Goal: Transaction & Acquisition: Purchase product/service

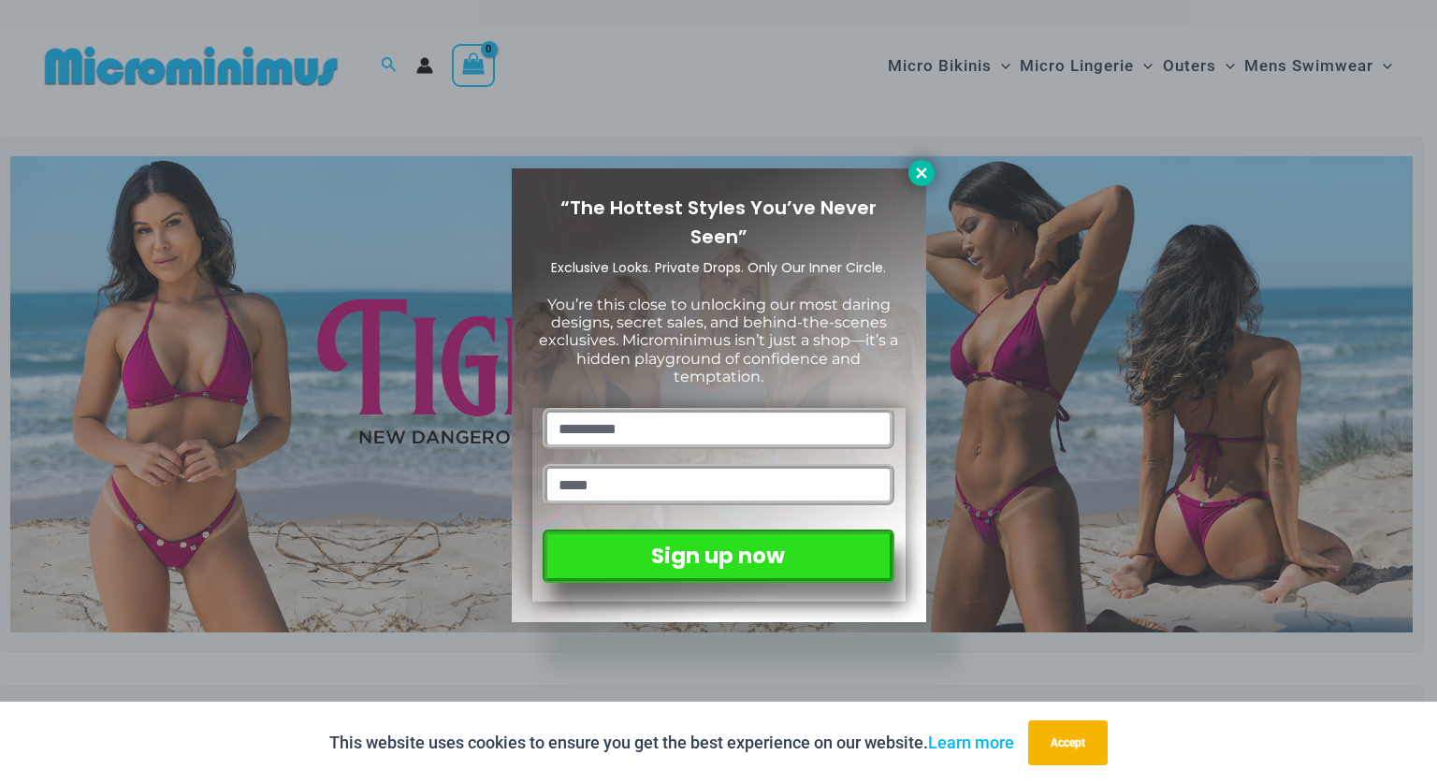
click at [923, 174] on icon at bounding box center [921, 172] width 10 height 10
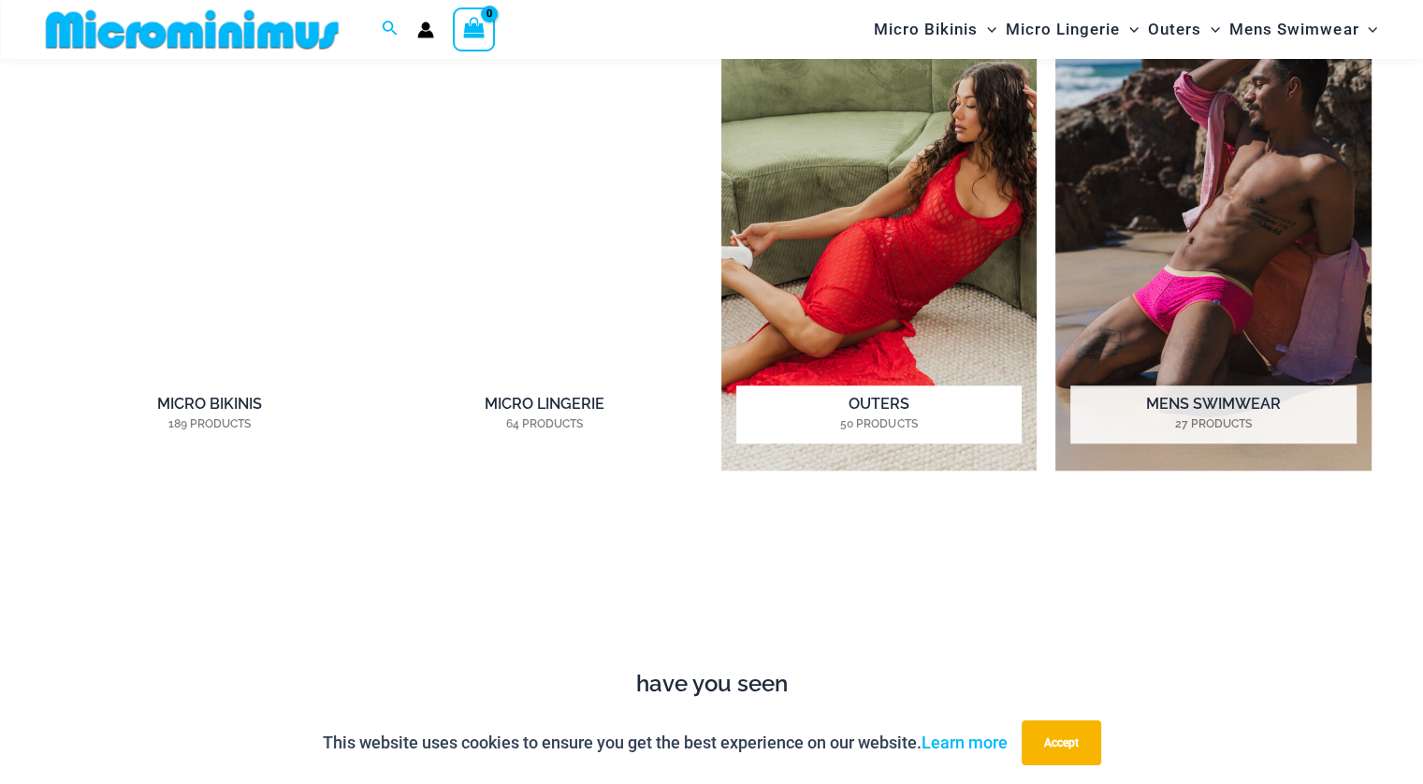
scroll to position [1575, 0]
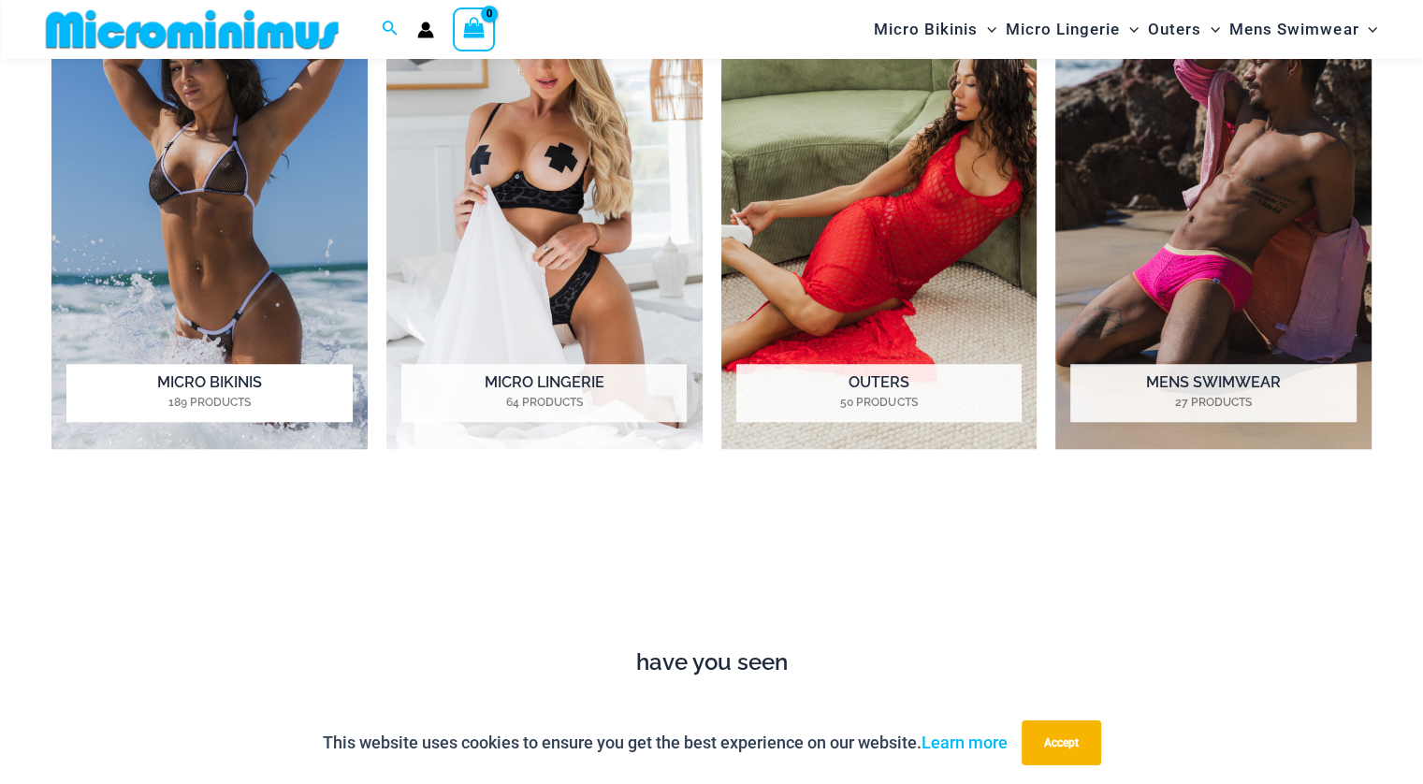
click at [212, 384] on h2 "Micro Bikinis 189 Products" at bounding box center [208, 393] width 285 height 58
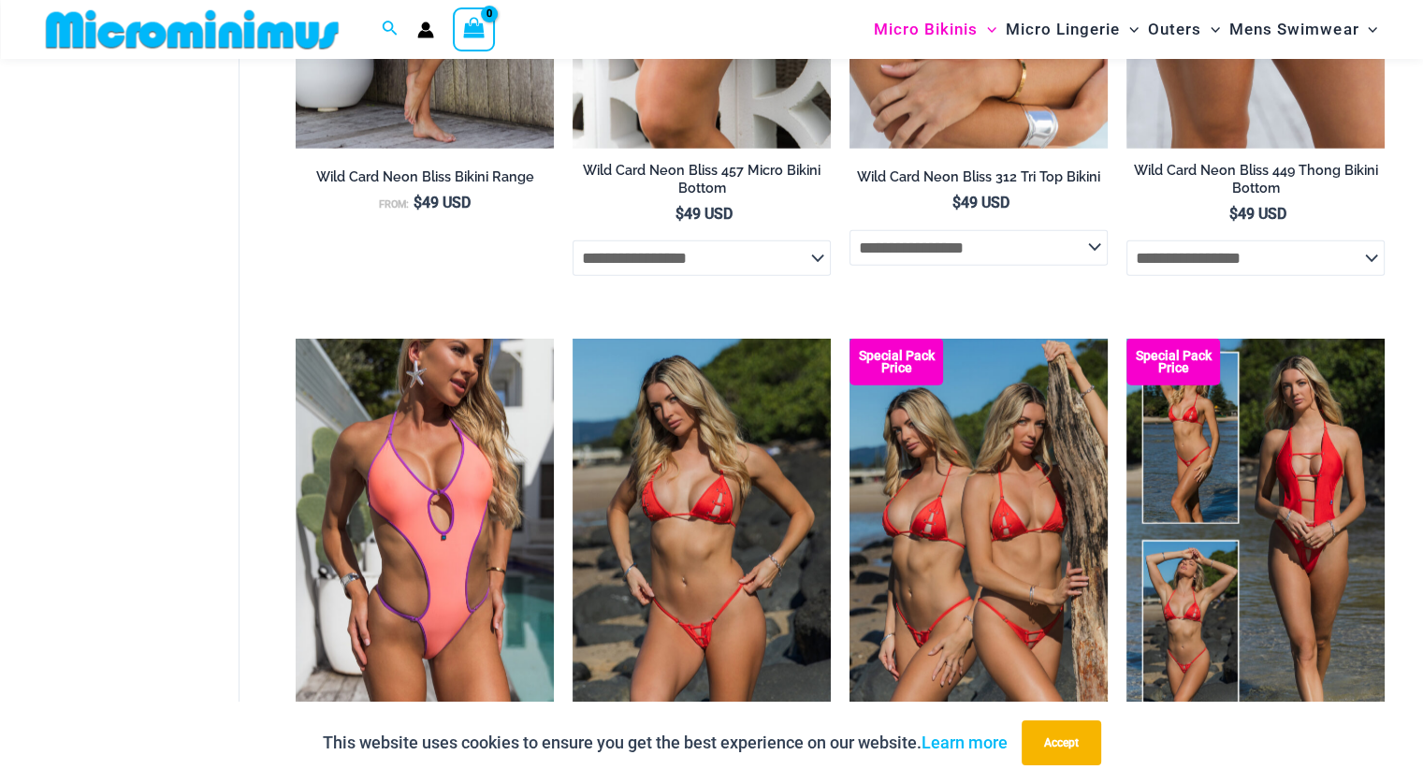
scroll to position [4664, 0]
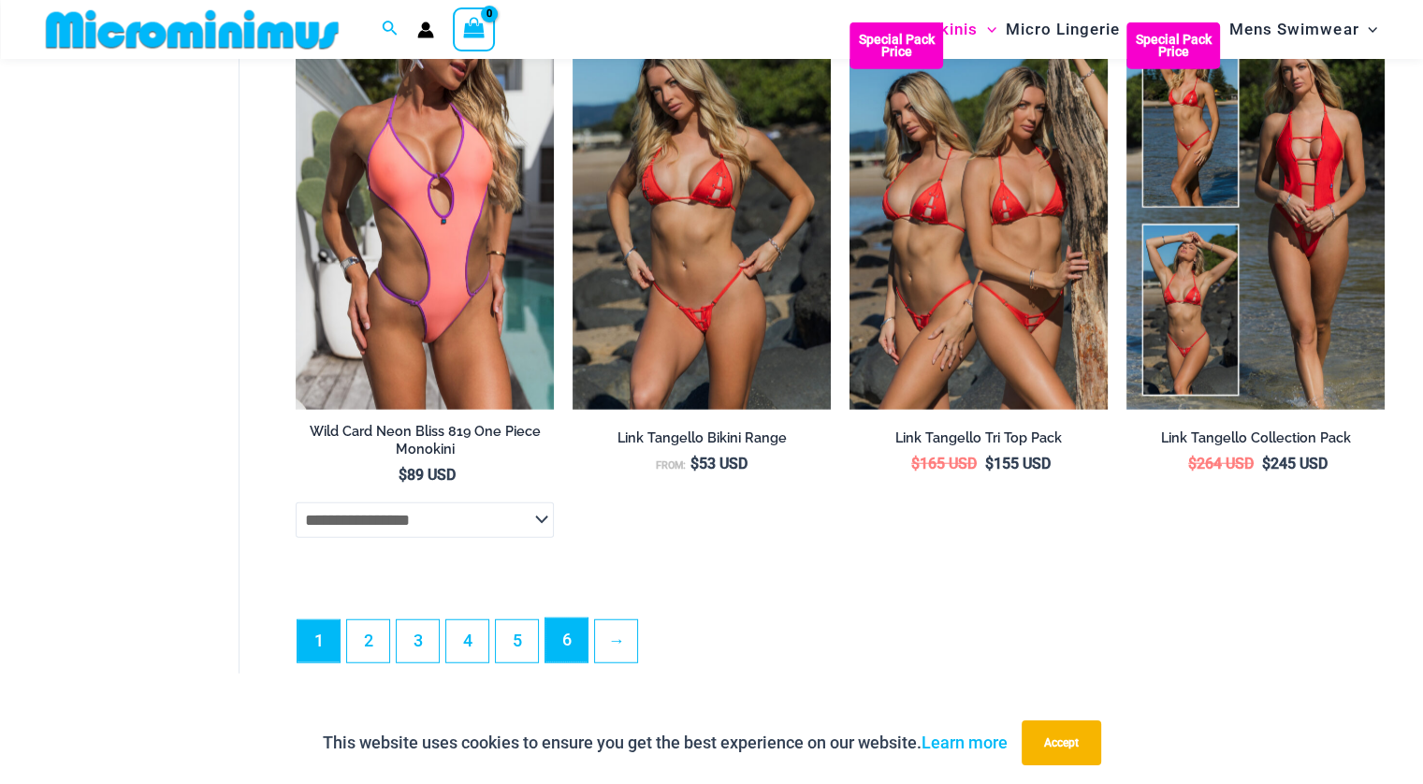
click at [553, 660] on link "6" at bounding box center [566, 640] width 42 height 44
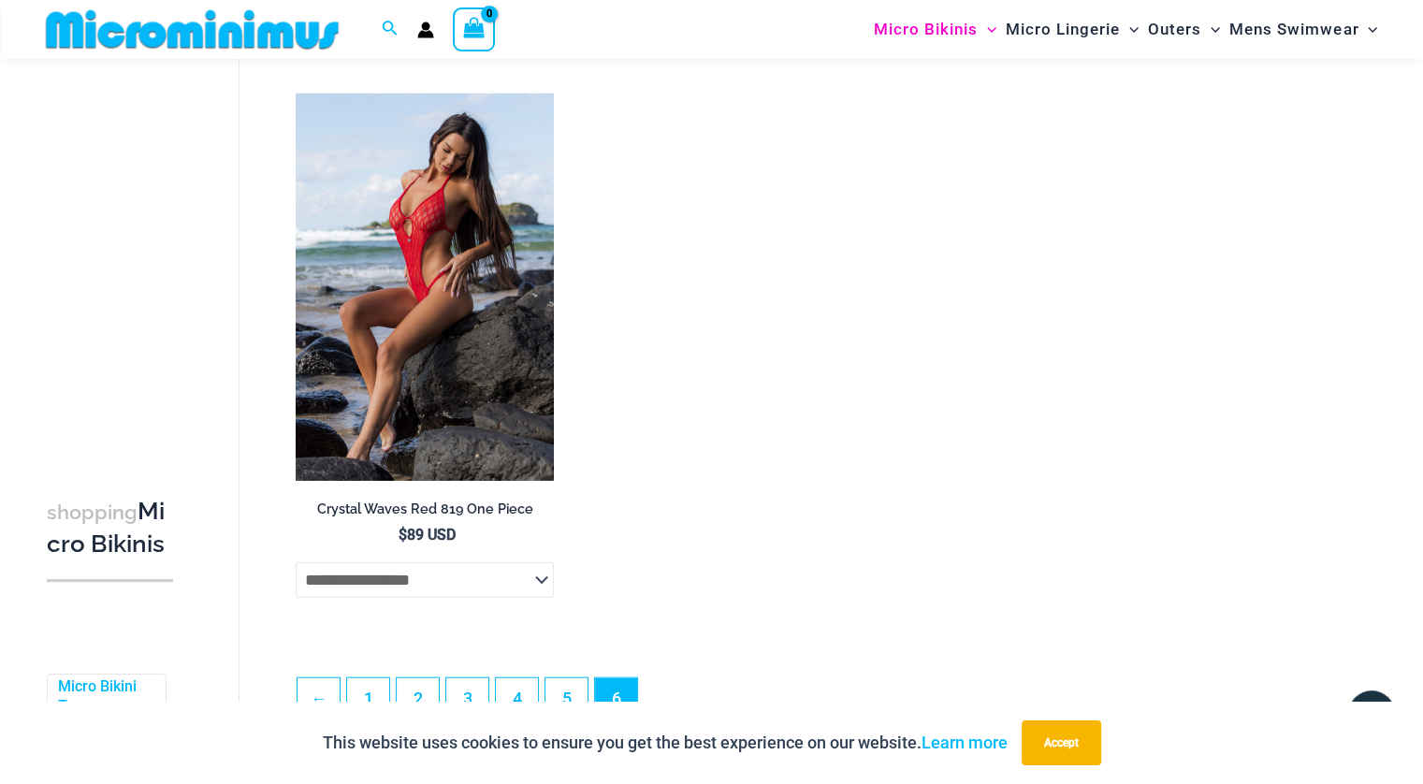
scroll to position [4556, 0]
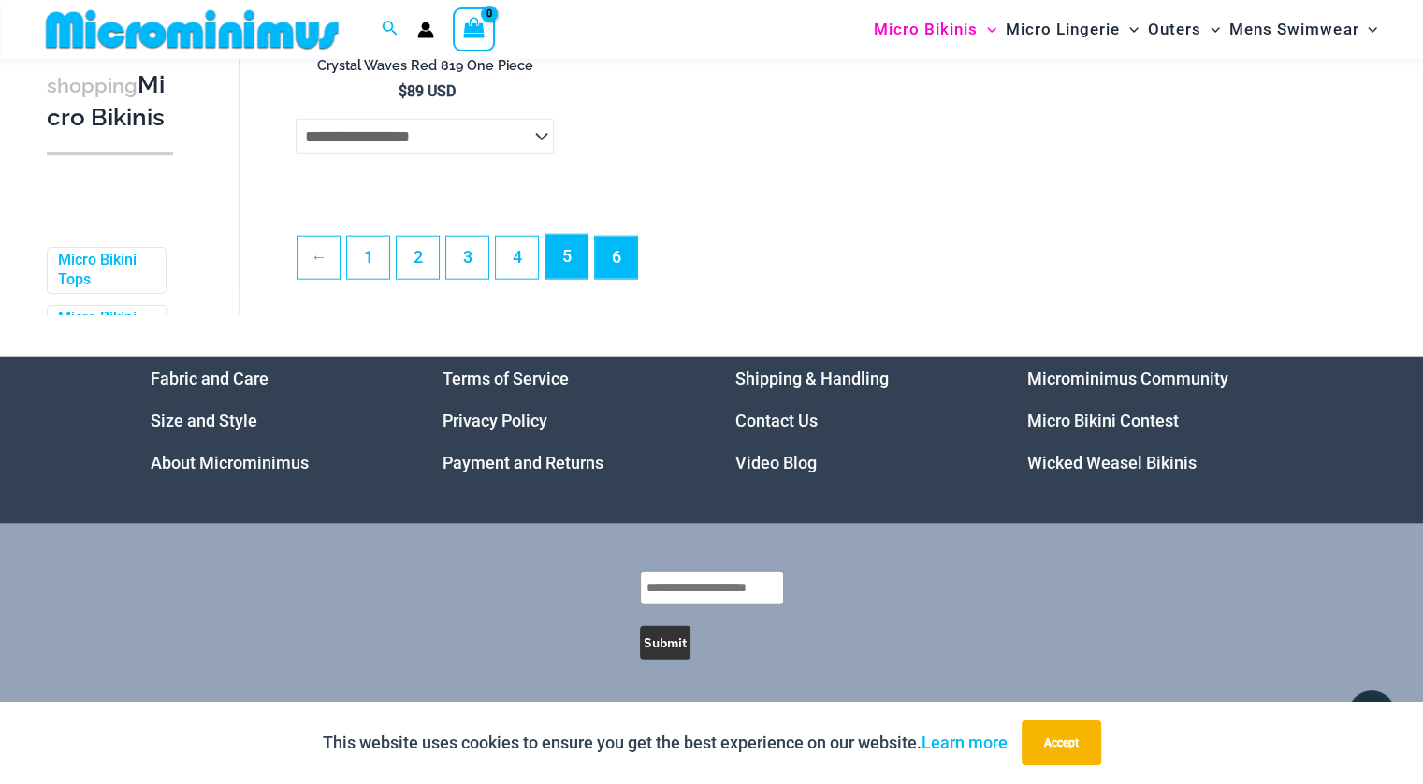
click at [559, 260] on link "5" at bounding box center [566, 257] width 42 height 44
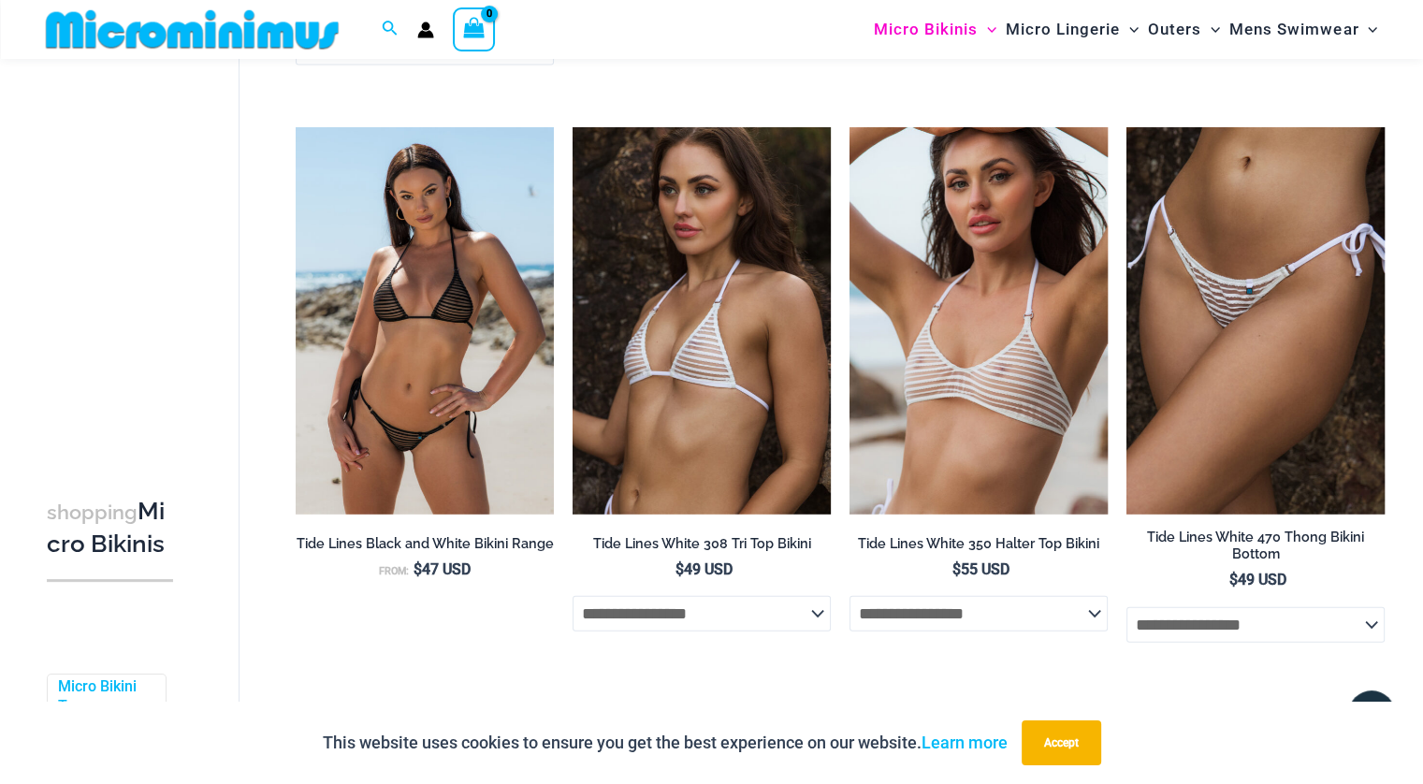
scroll to position [4557, 0]
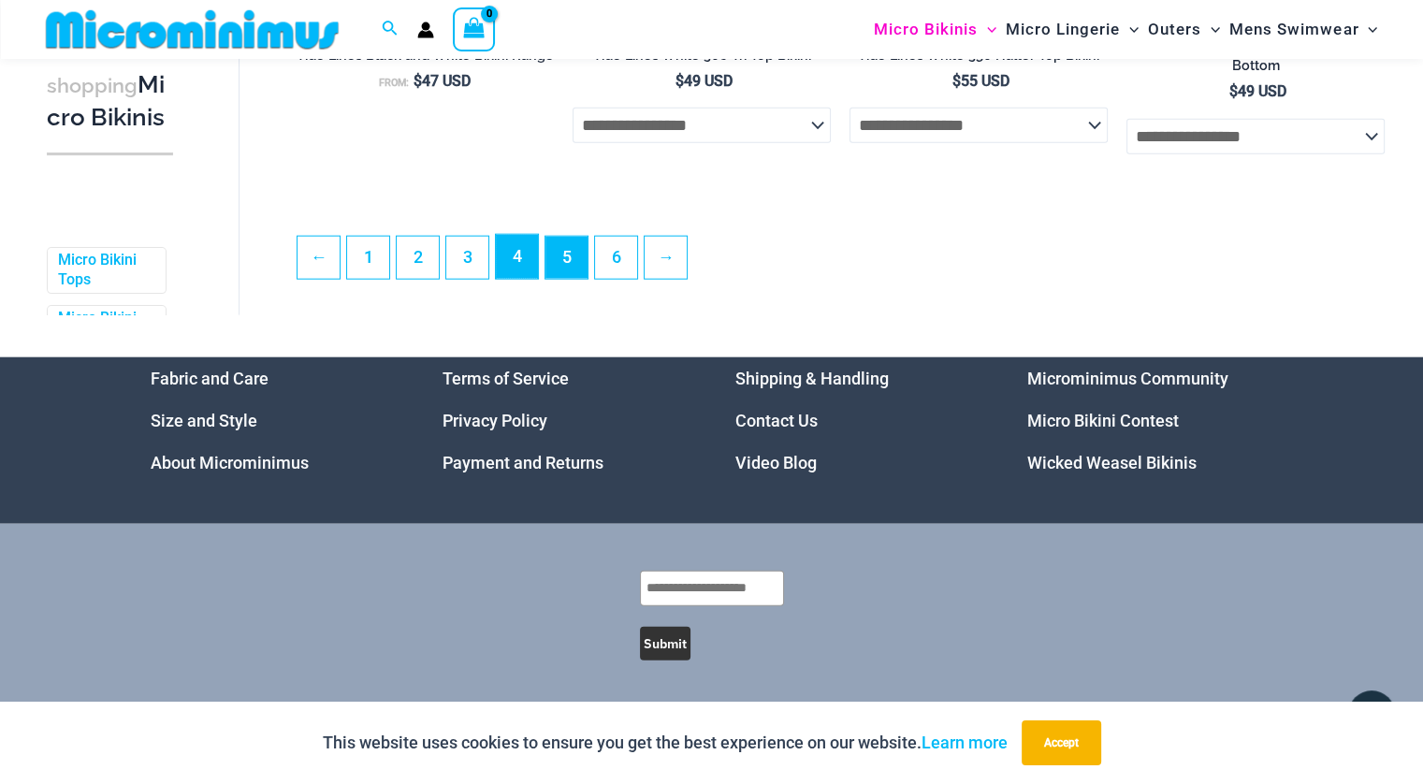
click at [507, 271] on link "4" at bounding box center [517, 257] width 42 height 44
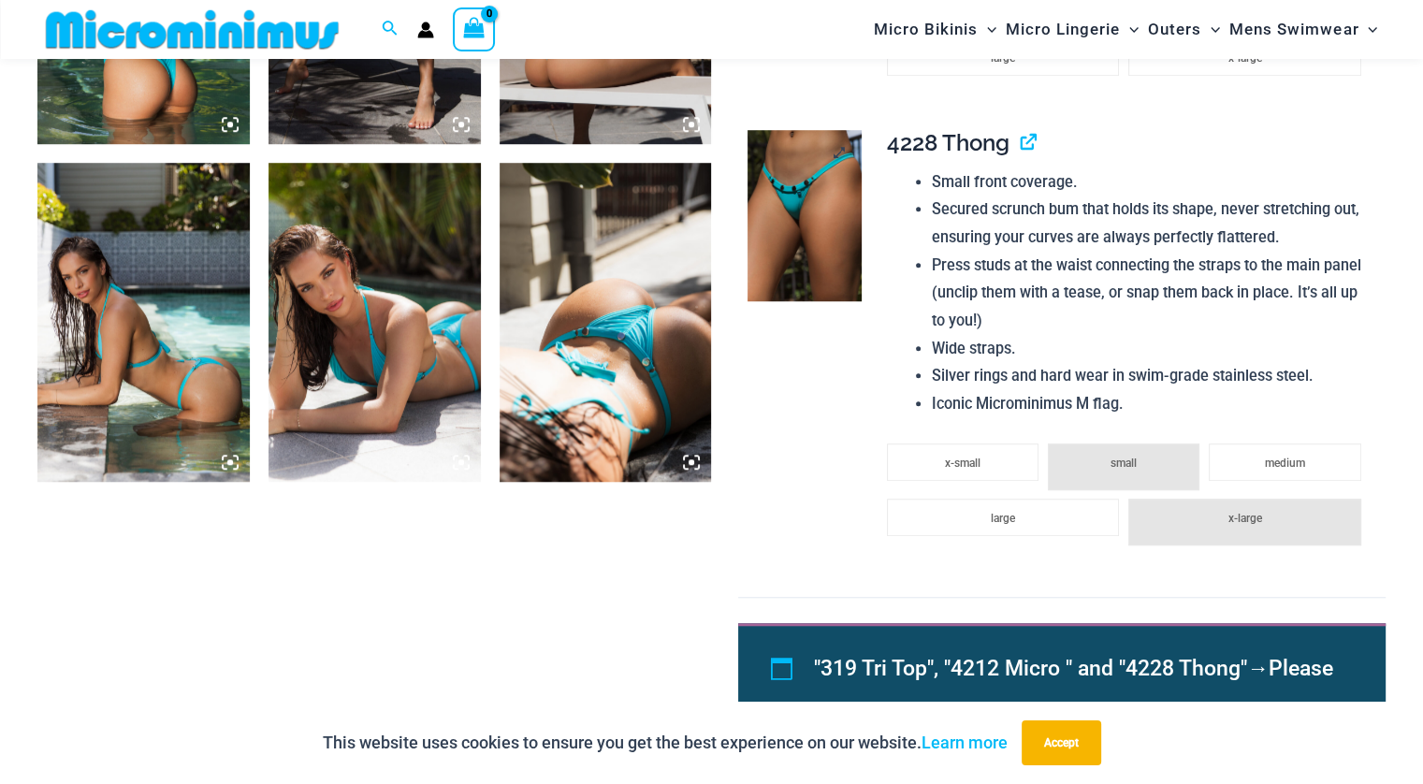
scroll to position [1387, 0]
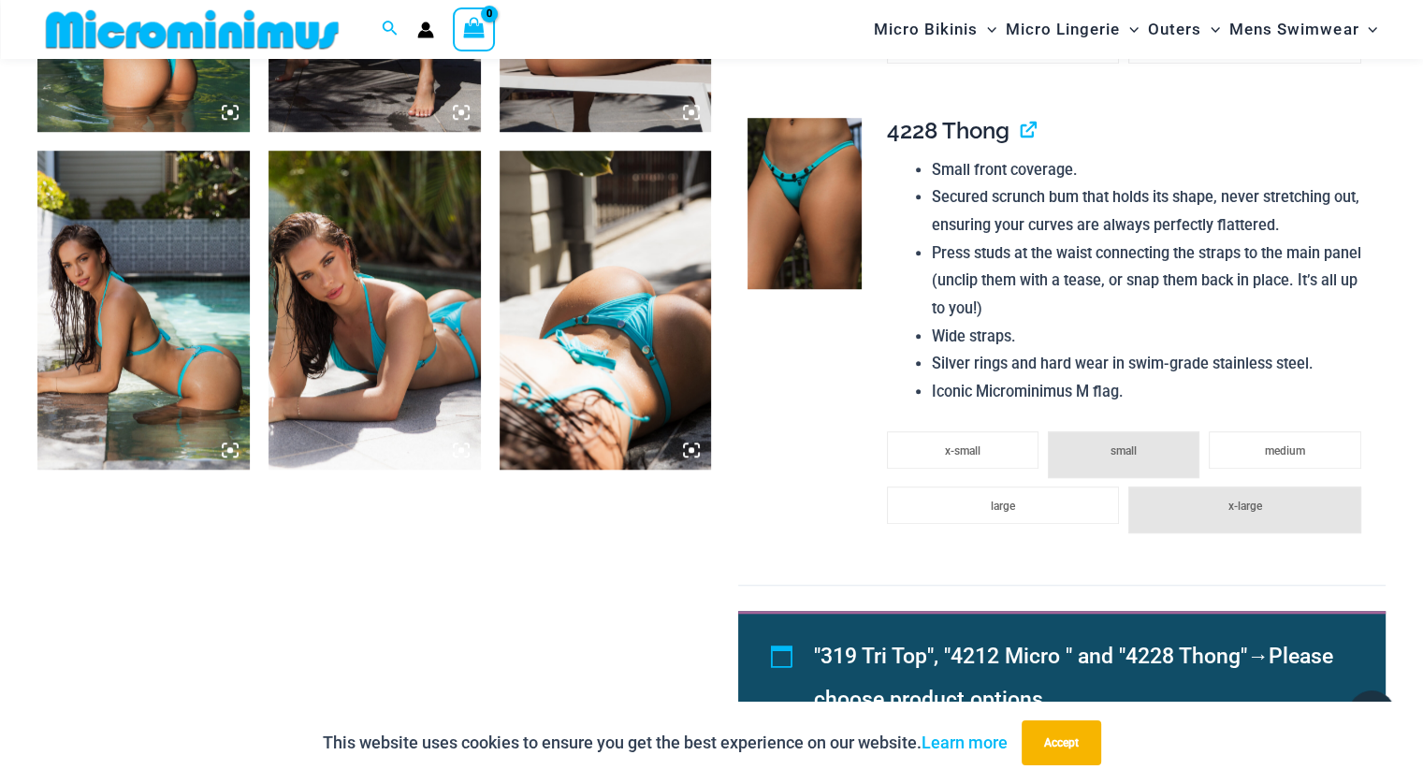
click at [651, 321] on img at bounding box center [606, 310] width 212 height 318
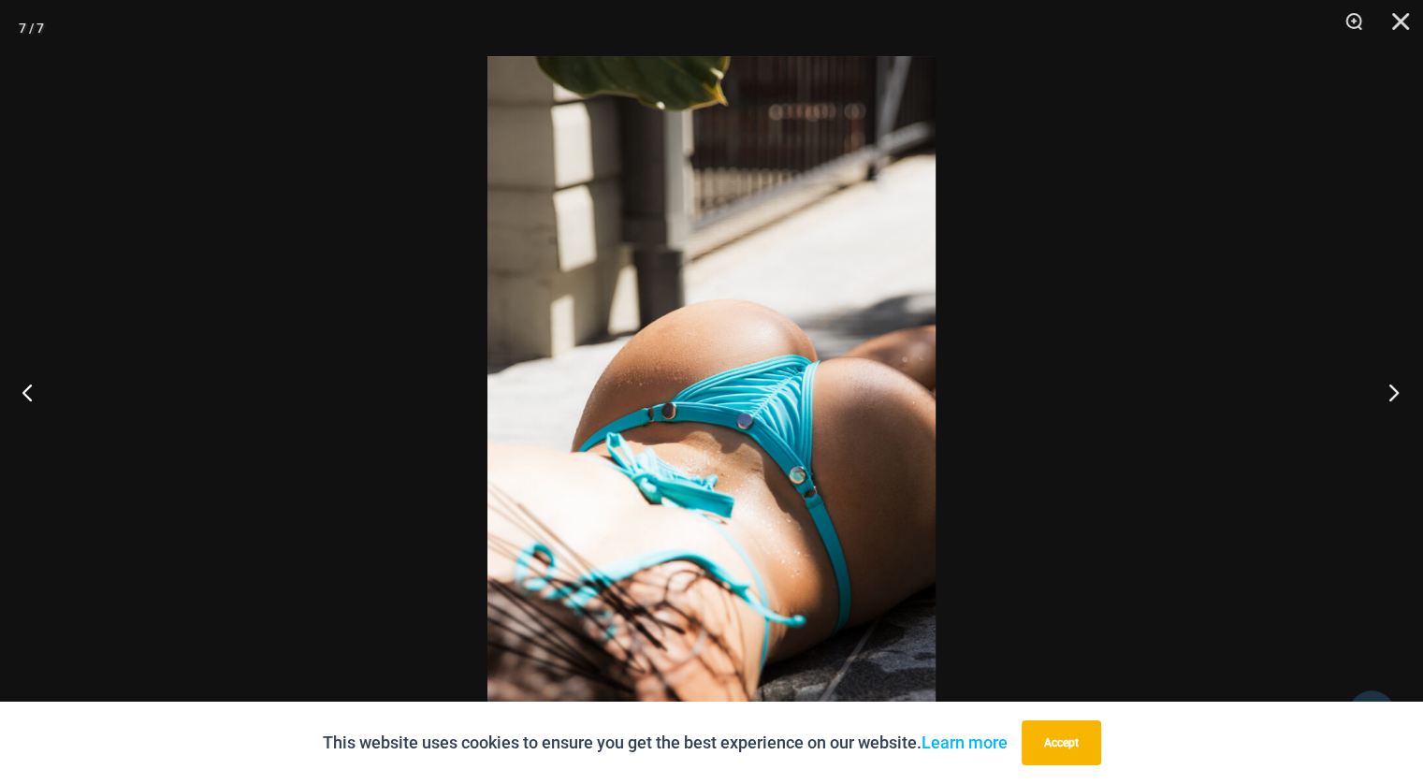
click at [1393, 385] on button "Next" at bounding box center [1388, 392] width 70 height 94
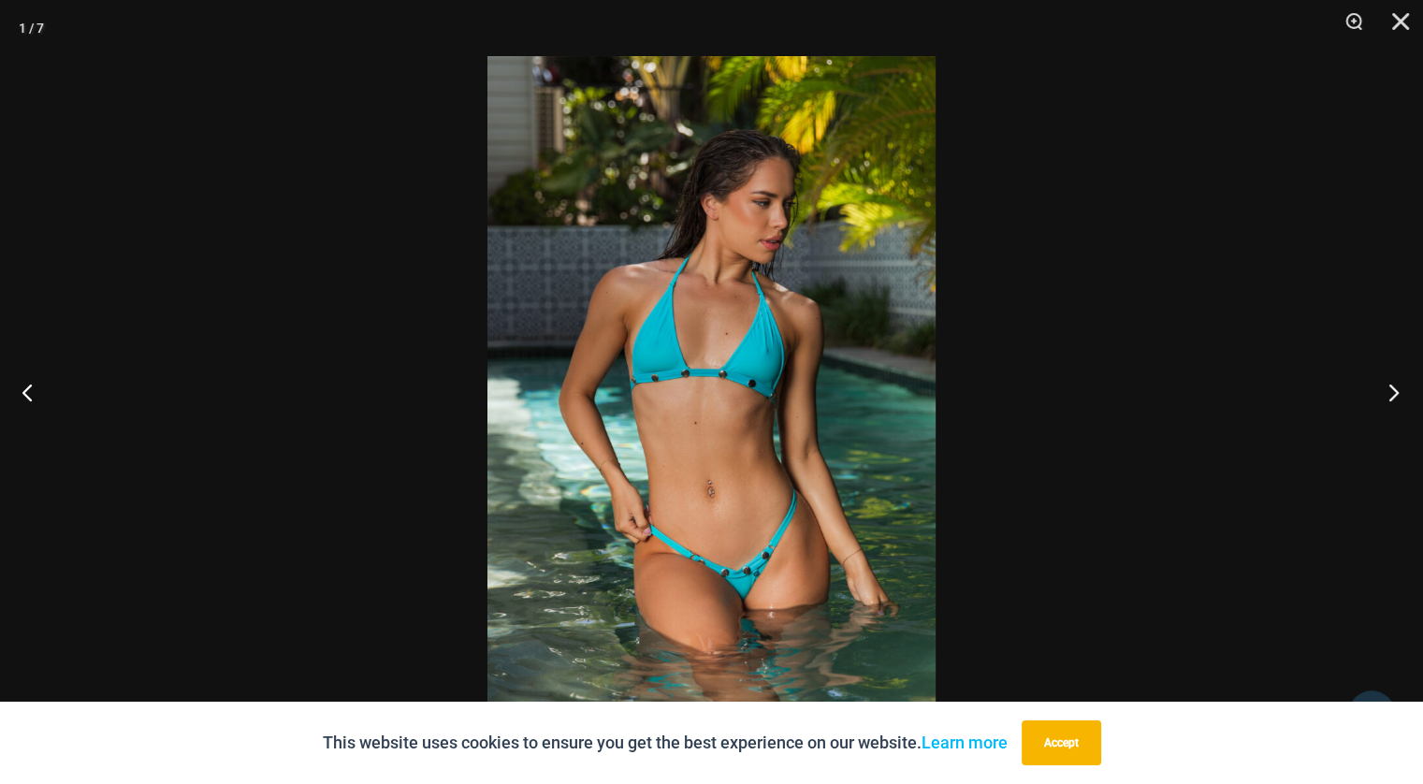
click at [1393, 385] on button "Next" at bounding box center [1388, 392] width 70 height 94
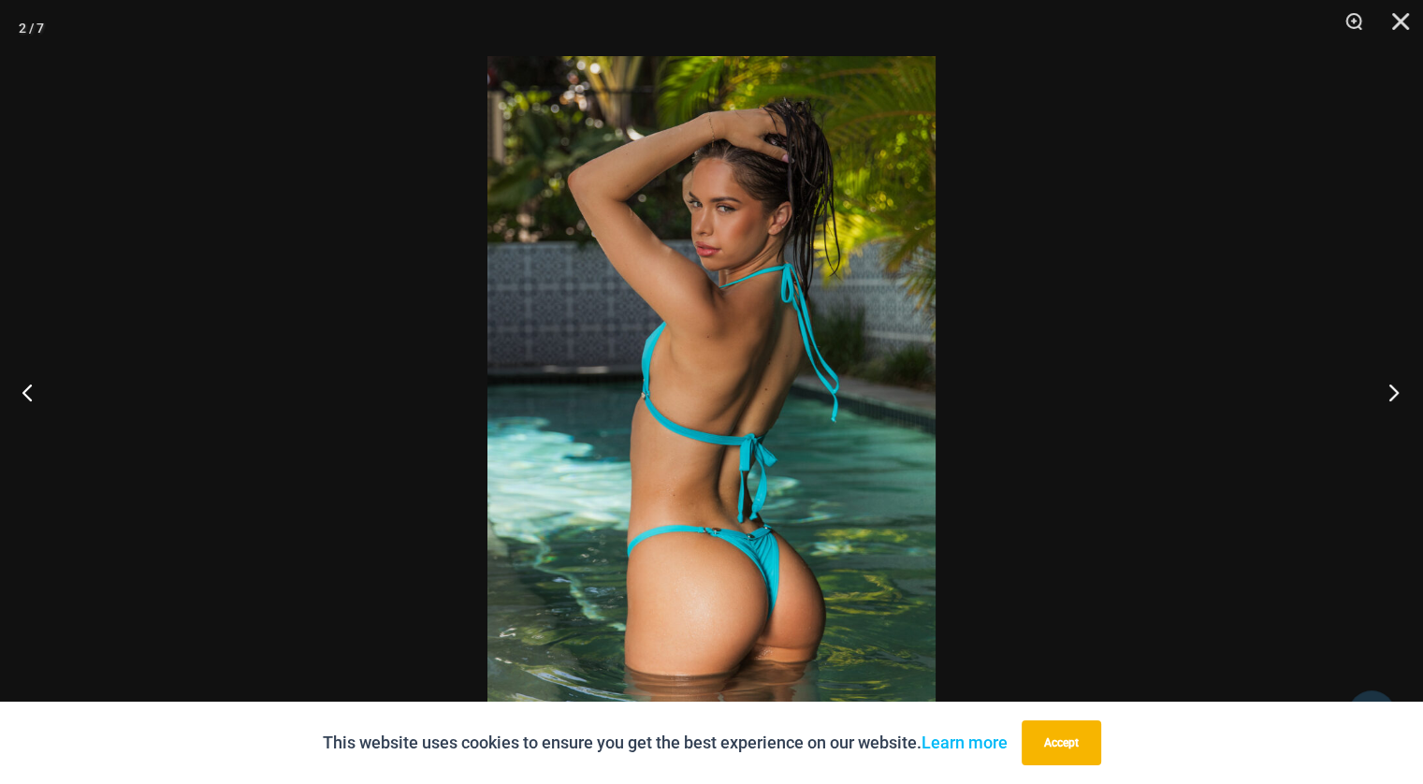
click at [1393, 385] on button "Next" at bounding box center [1388, 392] width 70 height 94
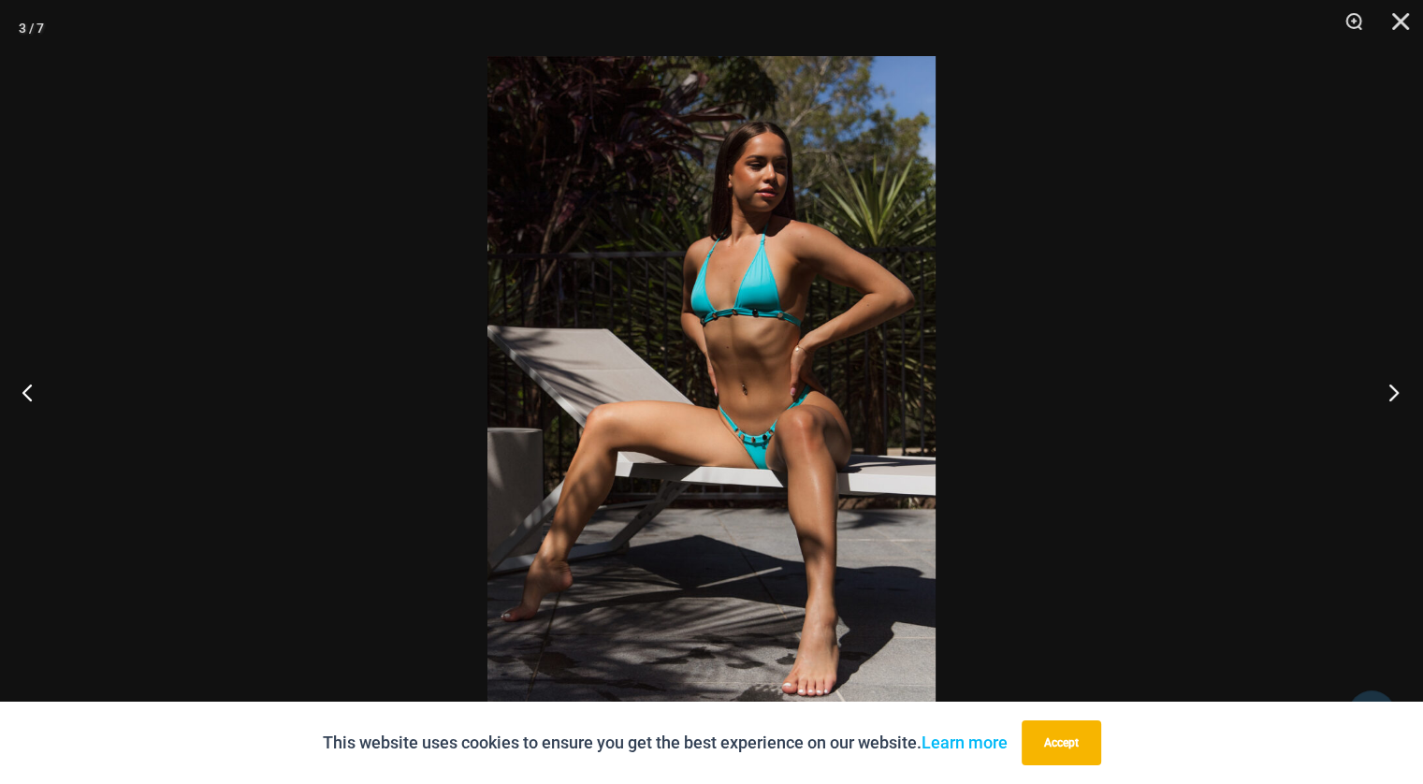
click at [1393, 385] on button "Next" at bounding box center [1388, 392] width 70 height 94
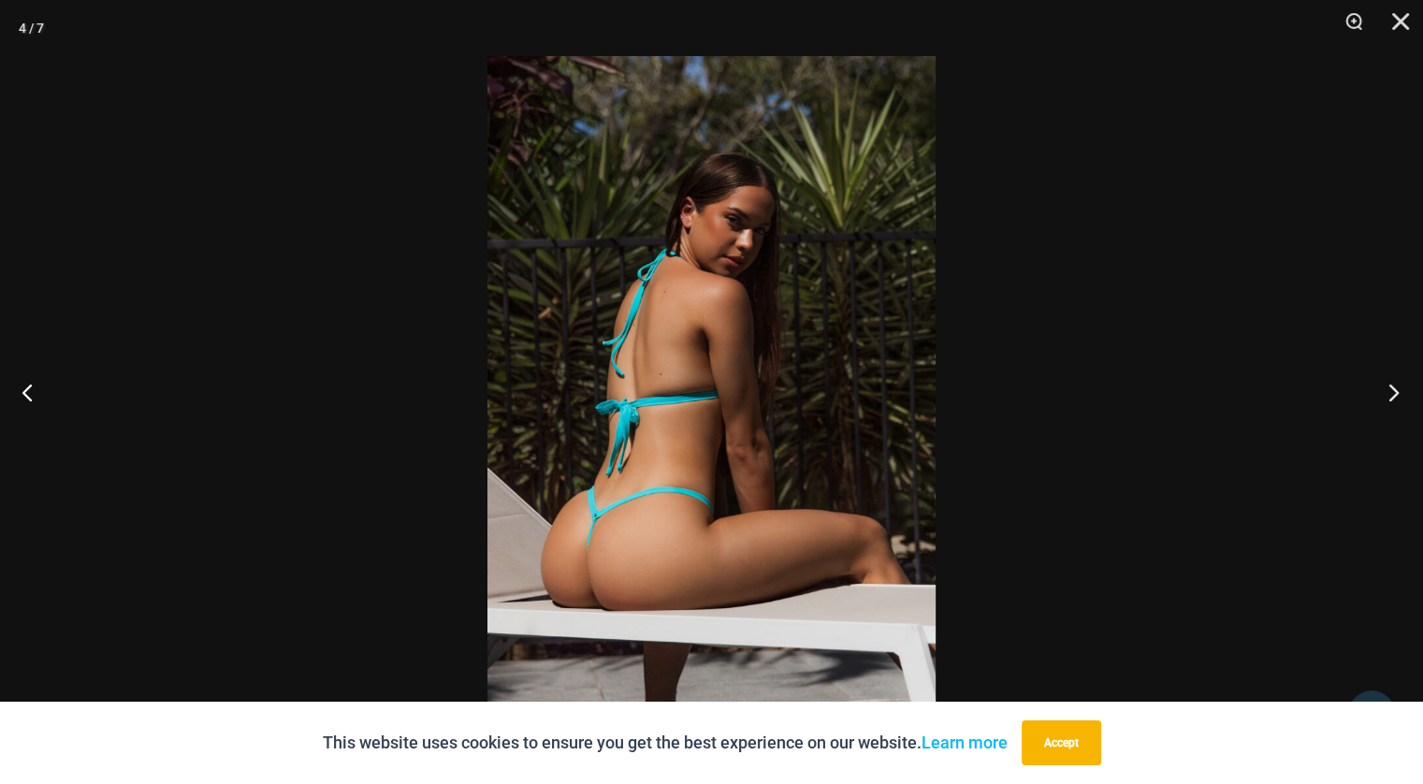
click at [1393, 385] on button "Next" at bounding box center [1388, 392] width 70 height 94
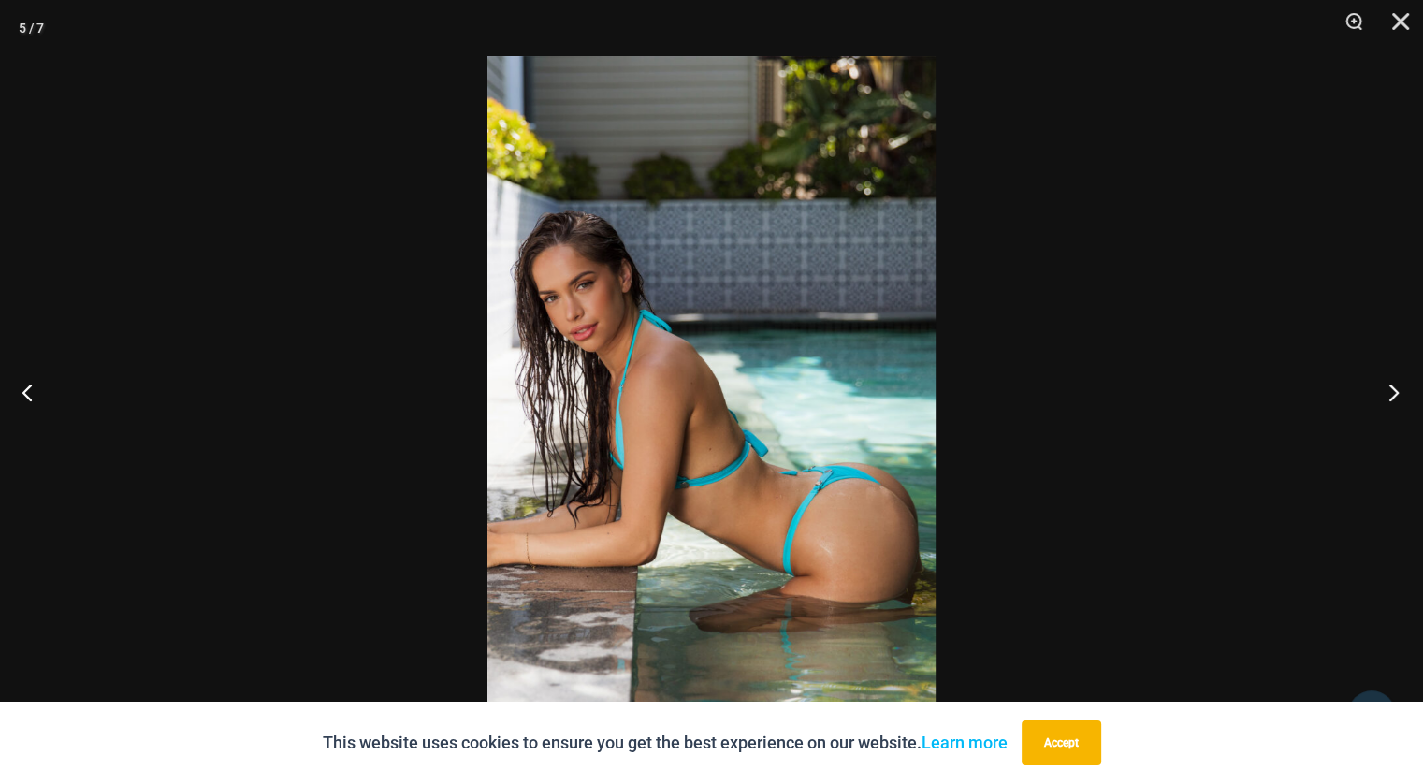
click at [1393, 385] on button "Next" at bounding box center [1388, 392] width 70 height 94
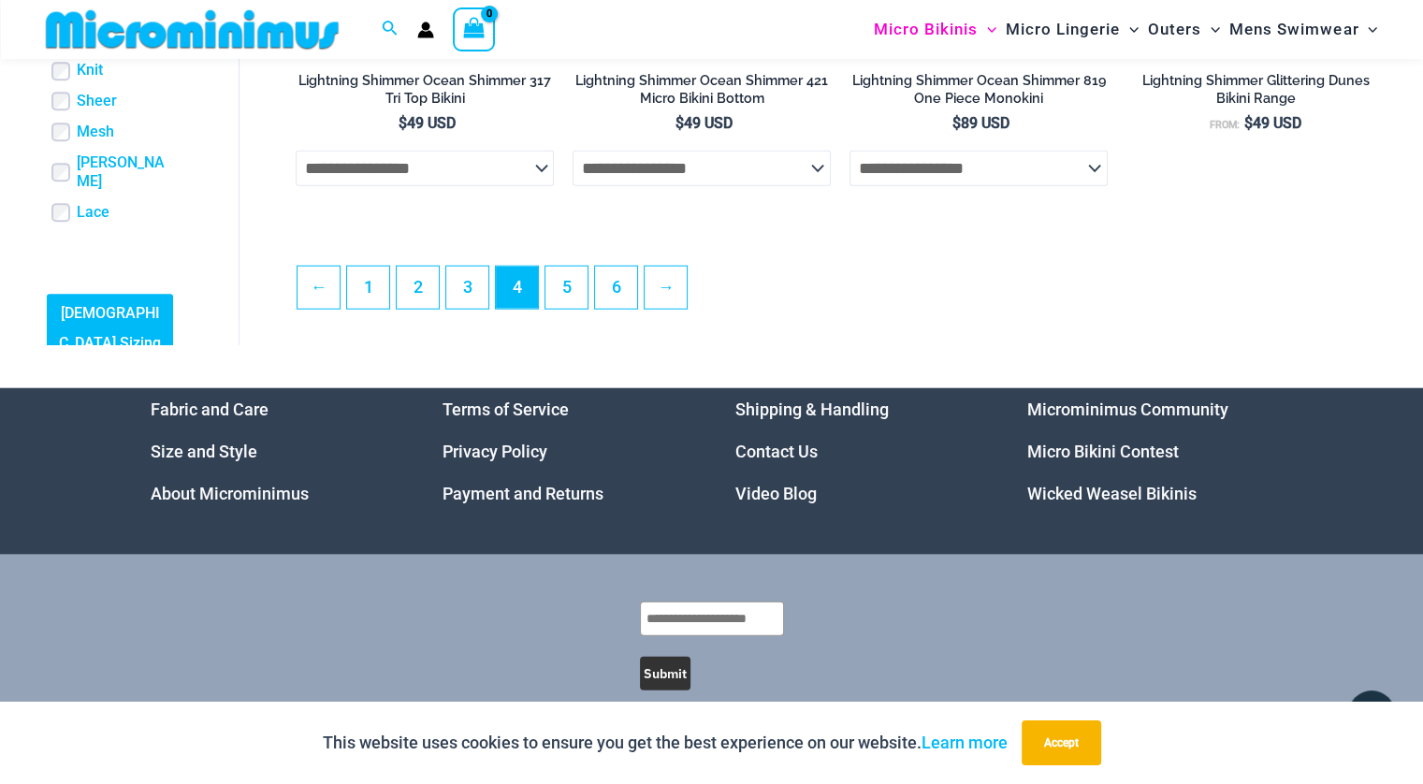
scroll to position [4568, 0]
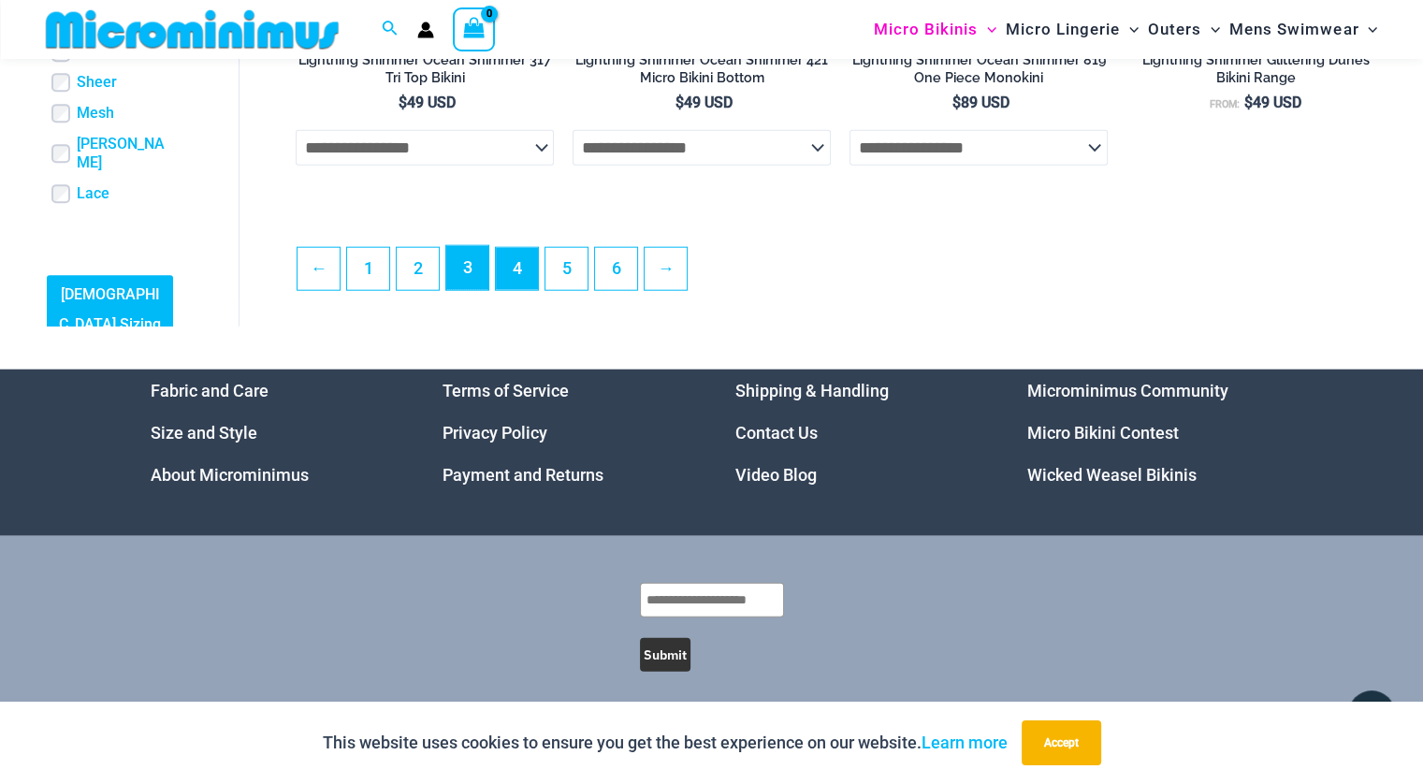
click at [458, 287] on link "3" at bounding box center [467, 268] width 42 height 44
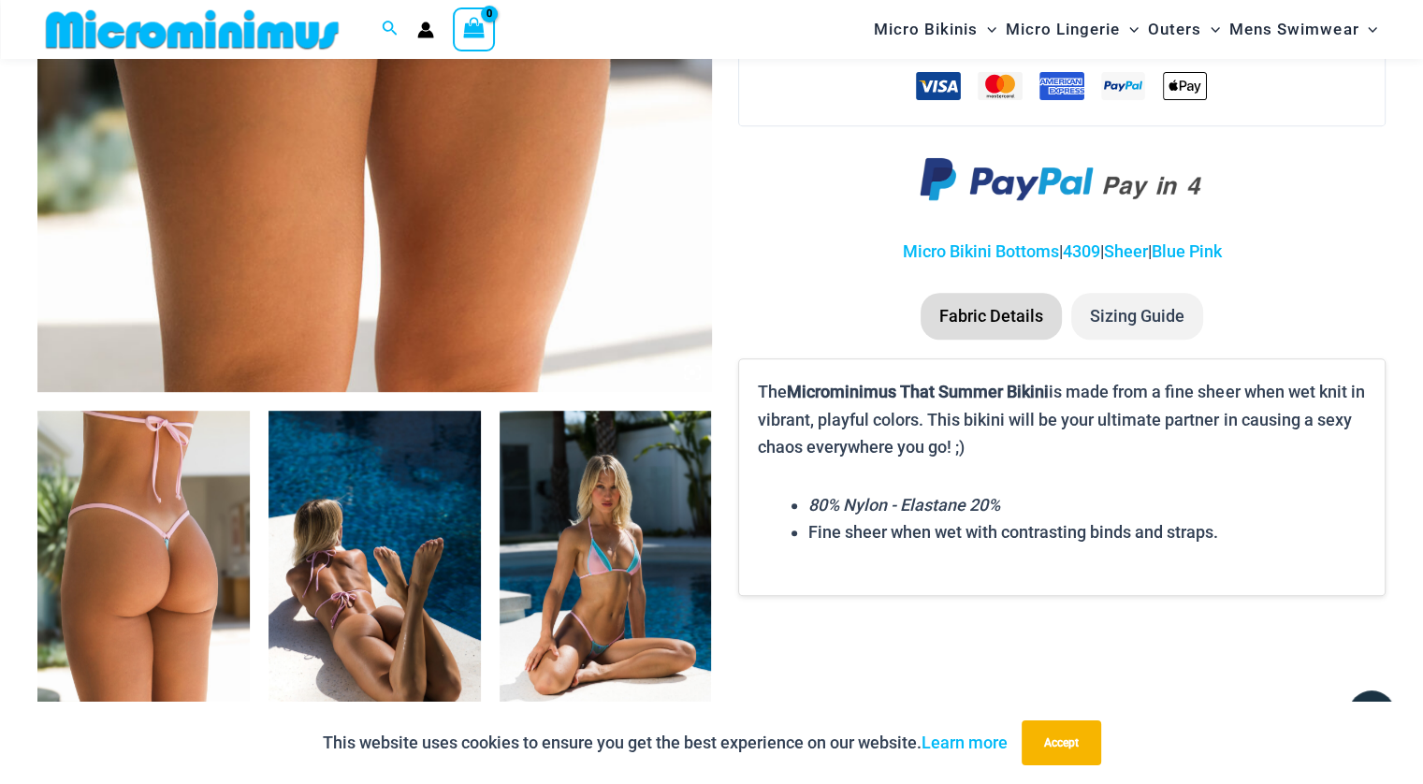
scroll to position [1106, 0]
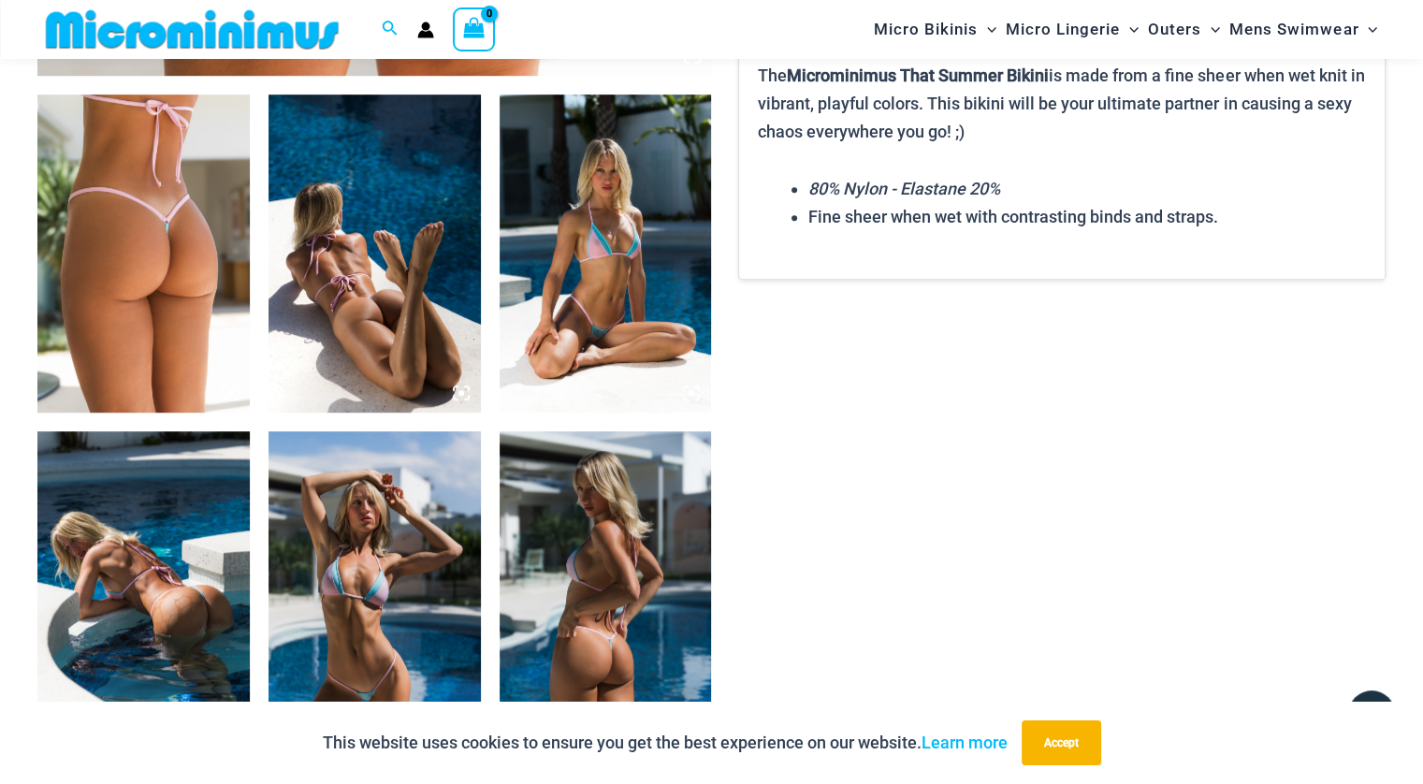
click at [369, 273] on img at bounding box center [375, 253] width 212 height 318
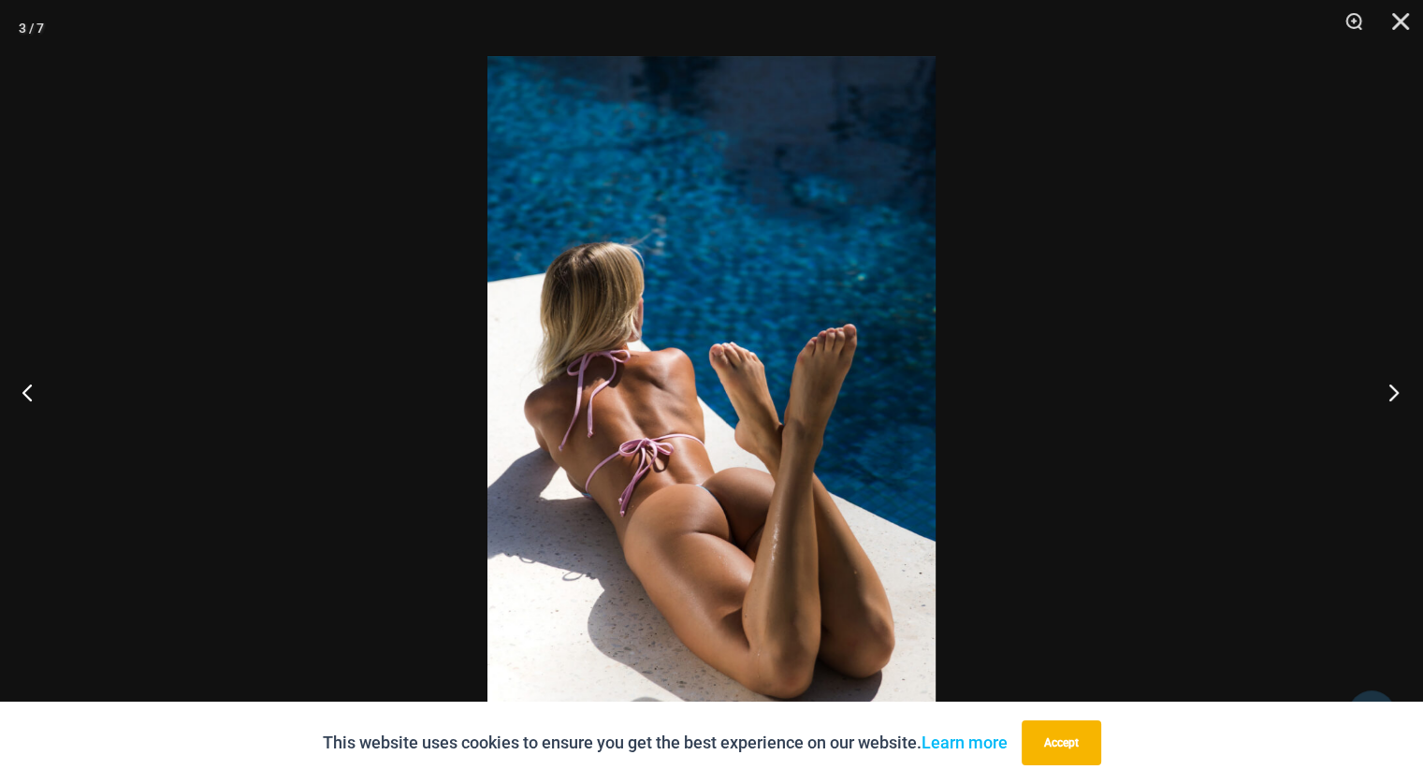
click at [1388, 388] on button "Next" at bounding box center [1388, 392] width 70 height 94
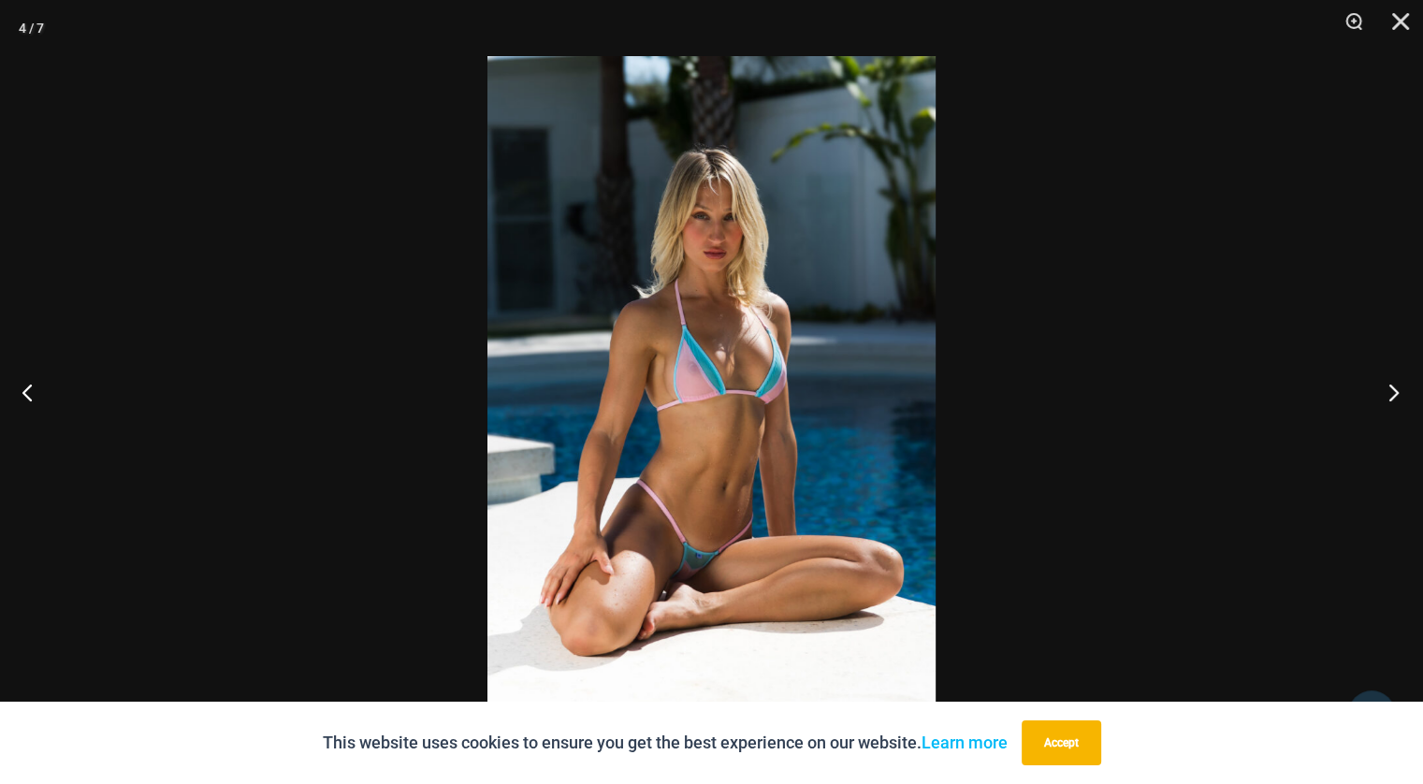
click at [1388, 388] on button "Next" at bounding box center [1388, 392] width 70 height 94
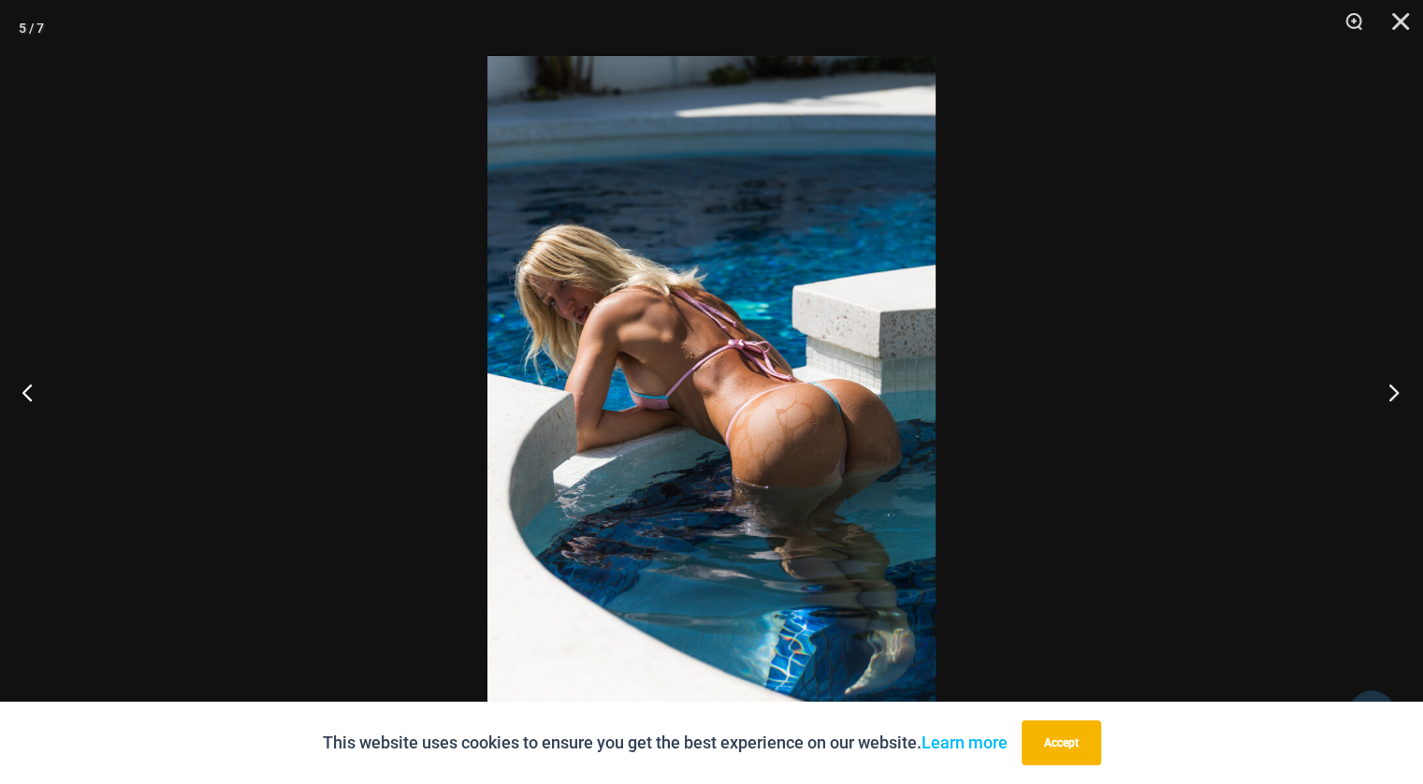
click at [1388, 388] on button "Next" at bounding box center [1388, 392] width 70 height 94
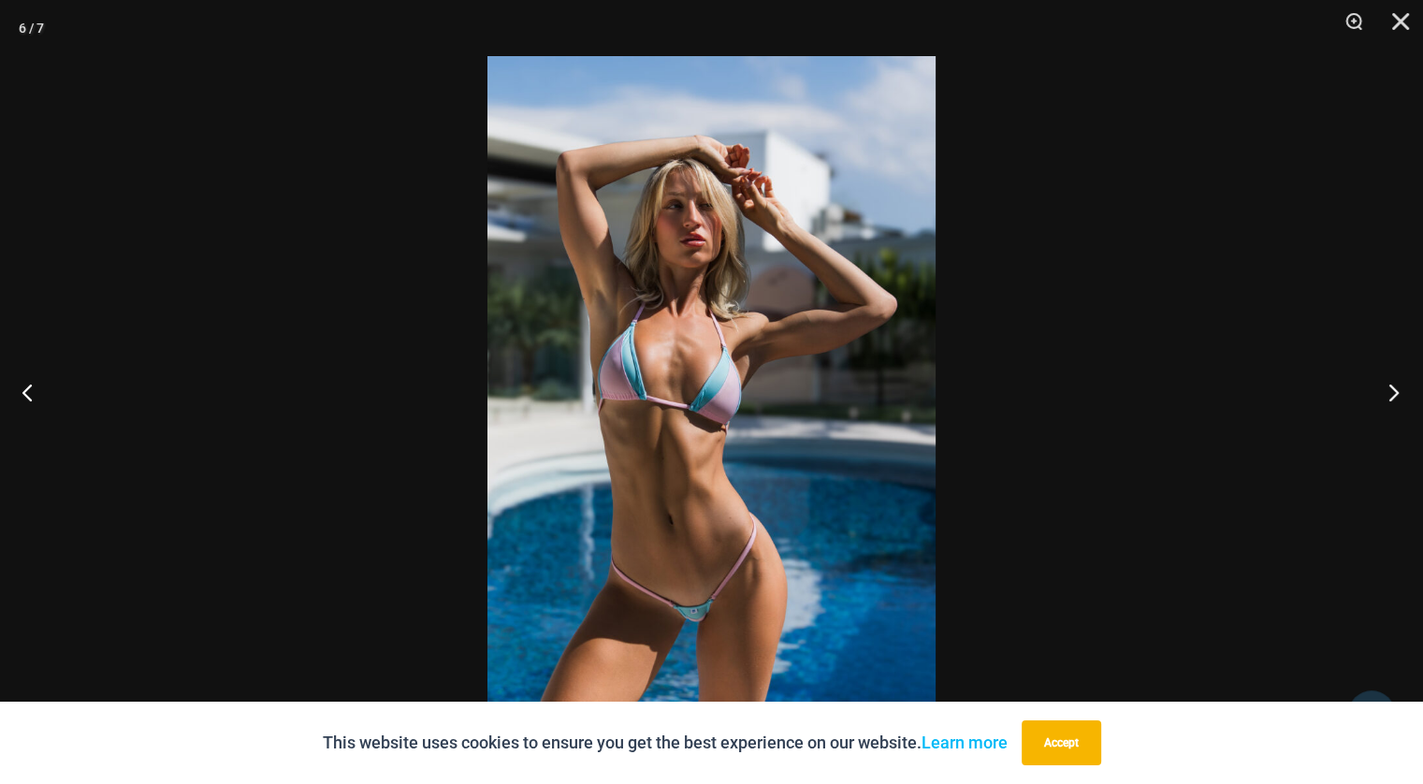
click at [1388, 388] on button "Next" at bounding box center [1388, 392] width 70 height 94
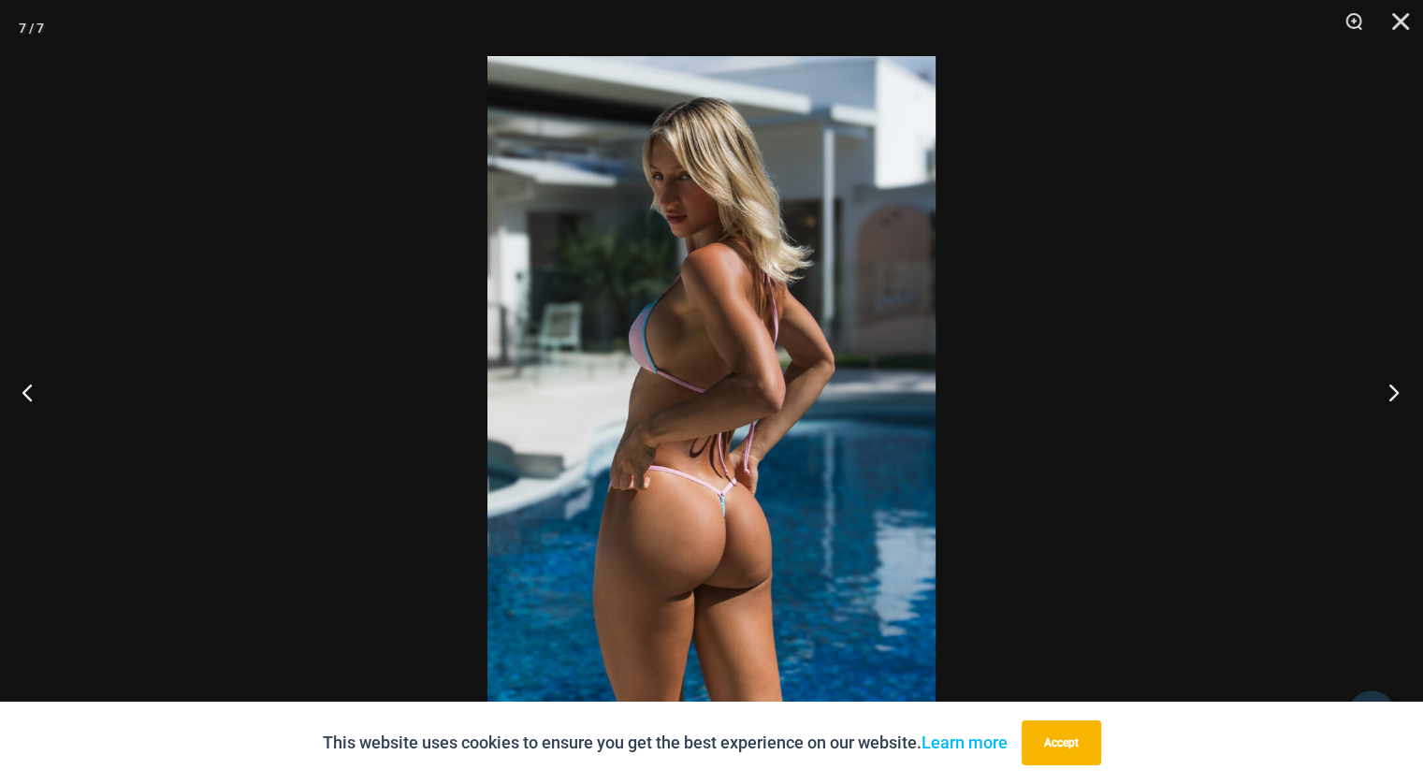
click at [1388, 388] on button "Next" at bounding box center [1388, 392] width 70 height 94
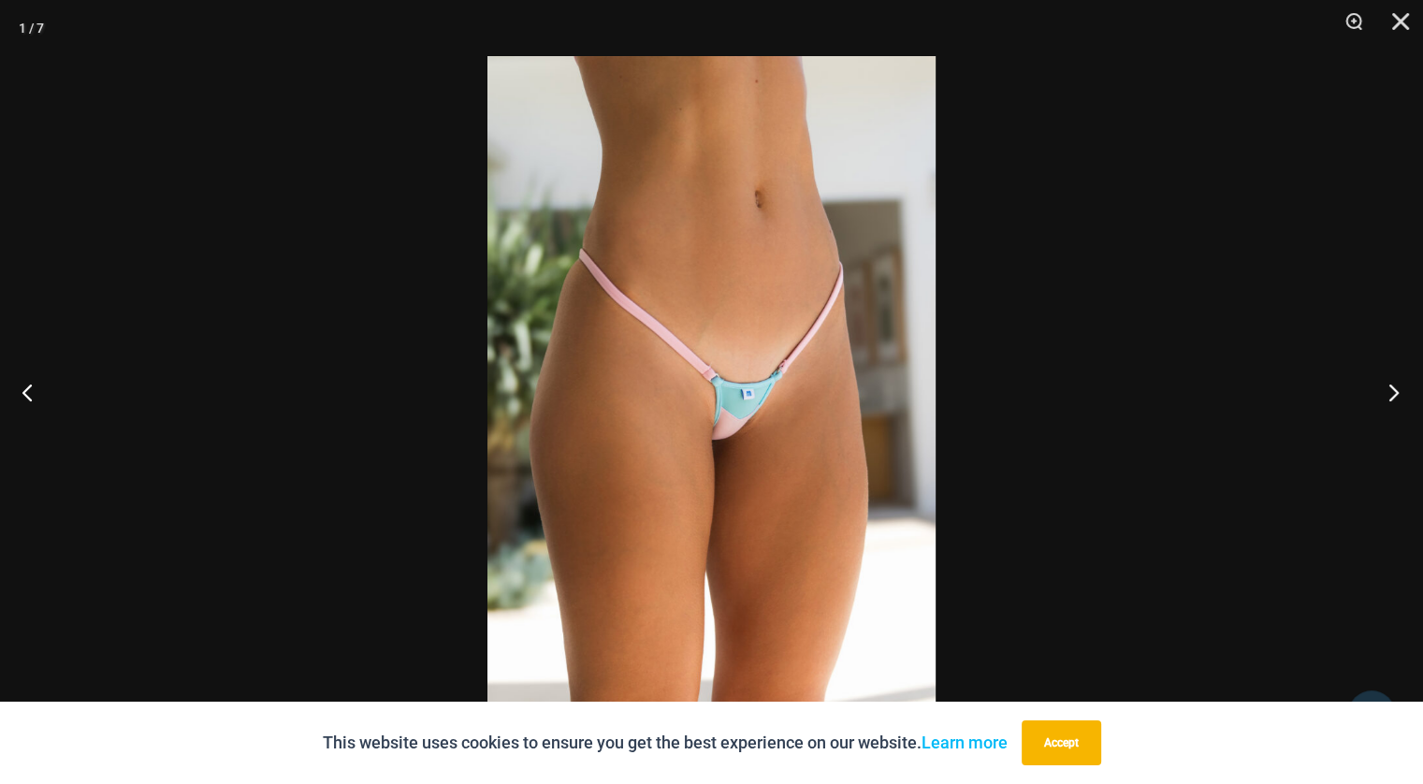
click at [1399, 389] on button "Next" at bounding box center [1388, 392] width 70 height 94
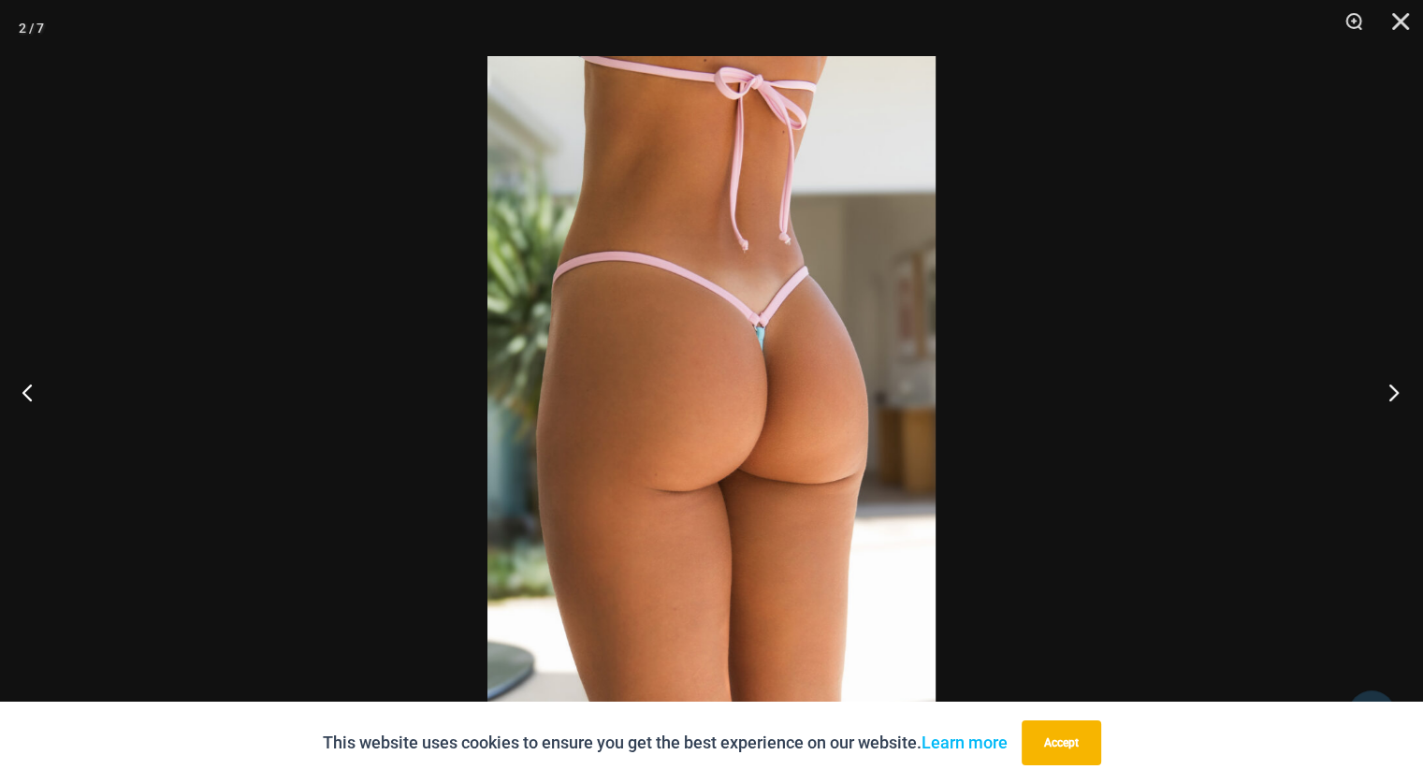
click at [1399, 389] on button "Next" at bounding box center [1388, 392] width 70 height 94
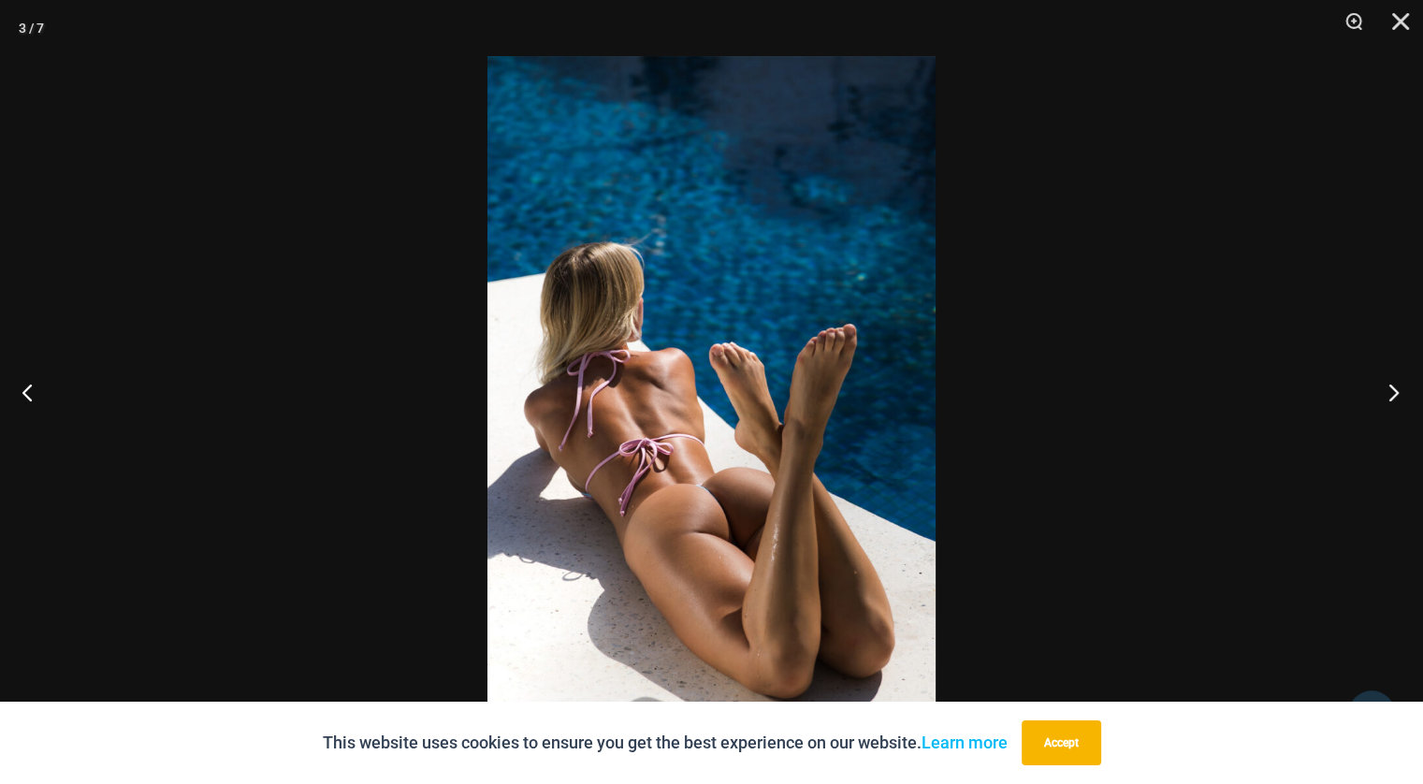
click at [1399, 389] on button "Next" at bounding box center [1388, 392] width 70 height 94
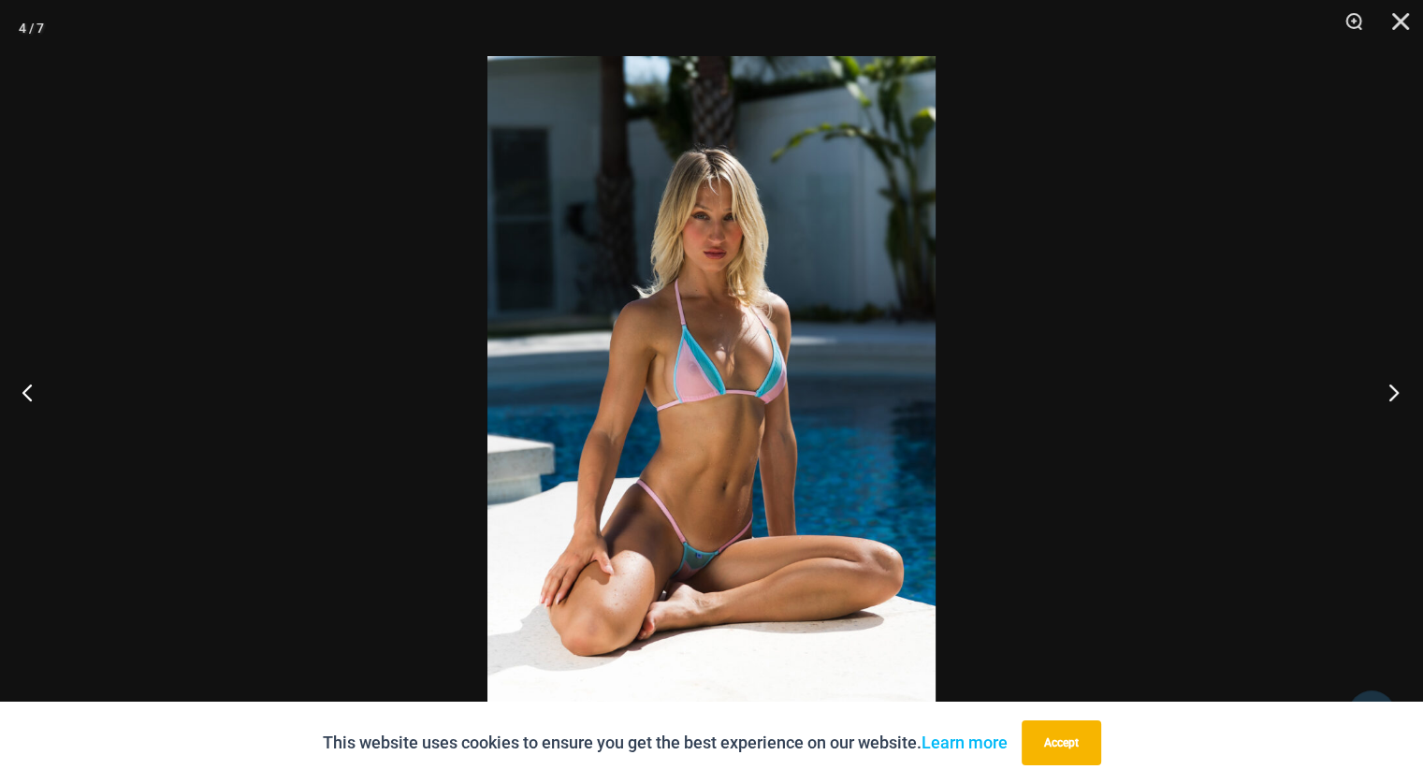
click at [1399, 389] on button "Next" at bounding box center [1388, 392] width 70 height 94
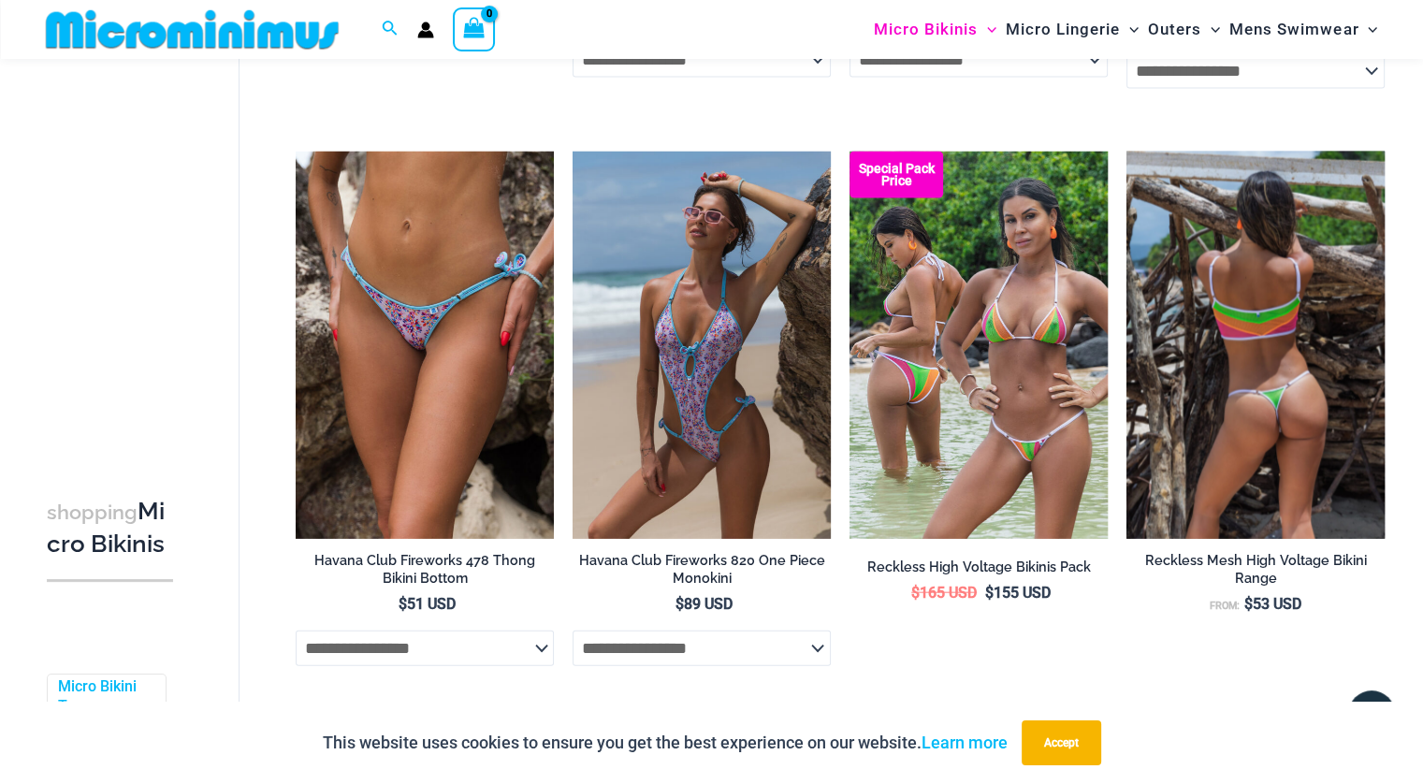
scroll to position [4628, 0]
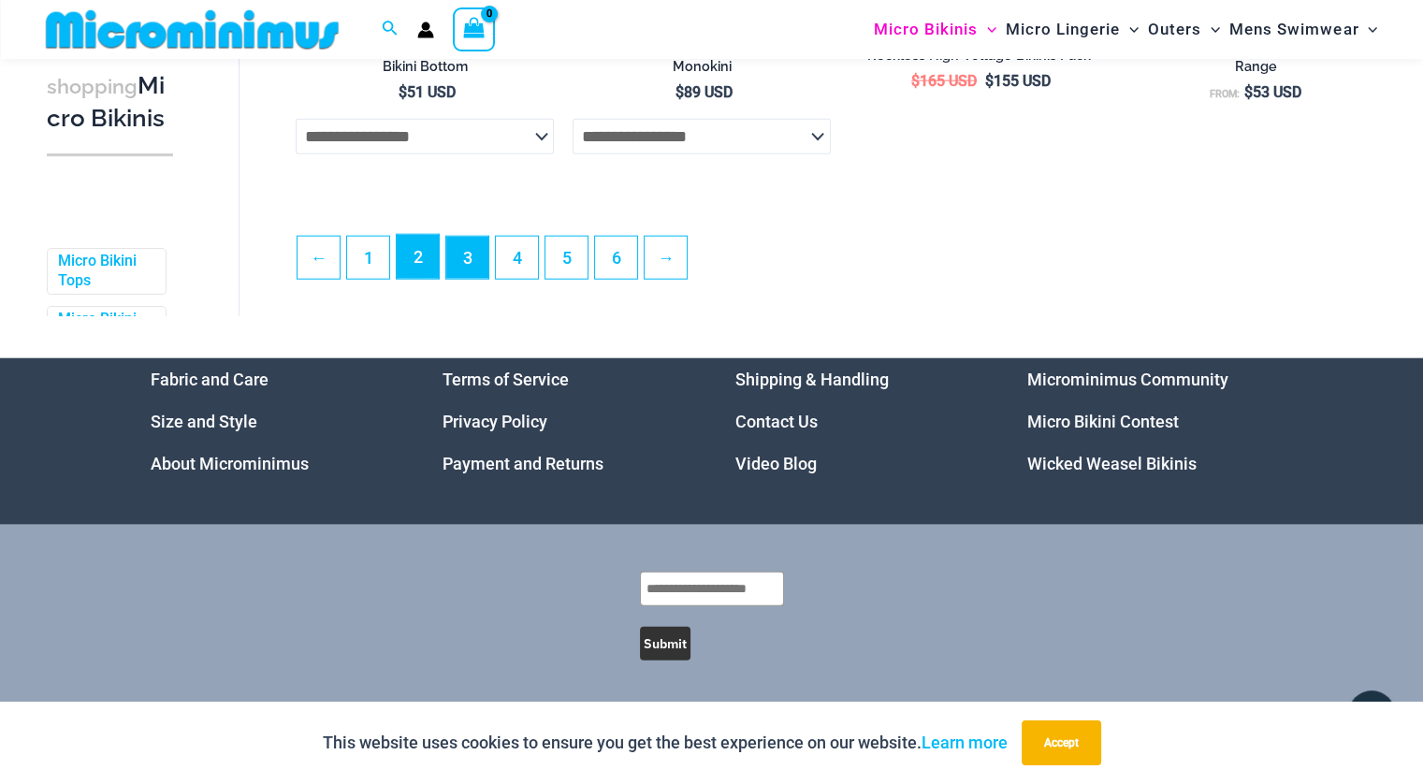
click at [414, 257] on link "2" at bounding box center [418, 257] width 42 height 44
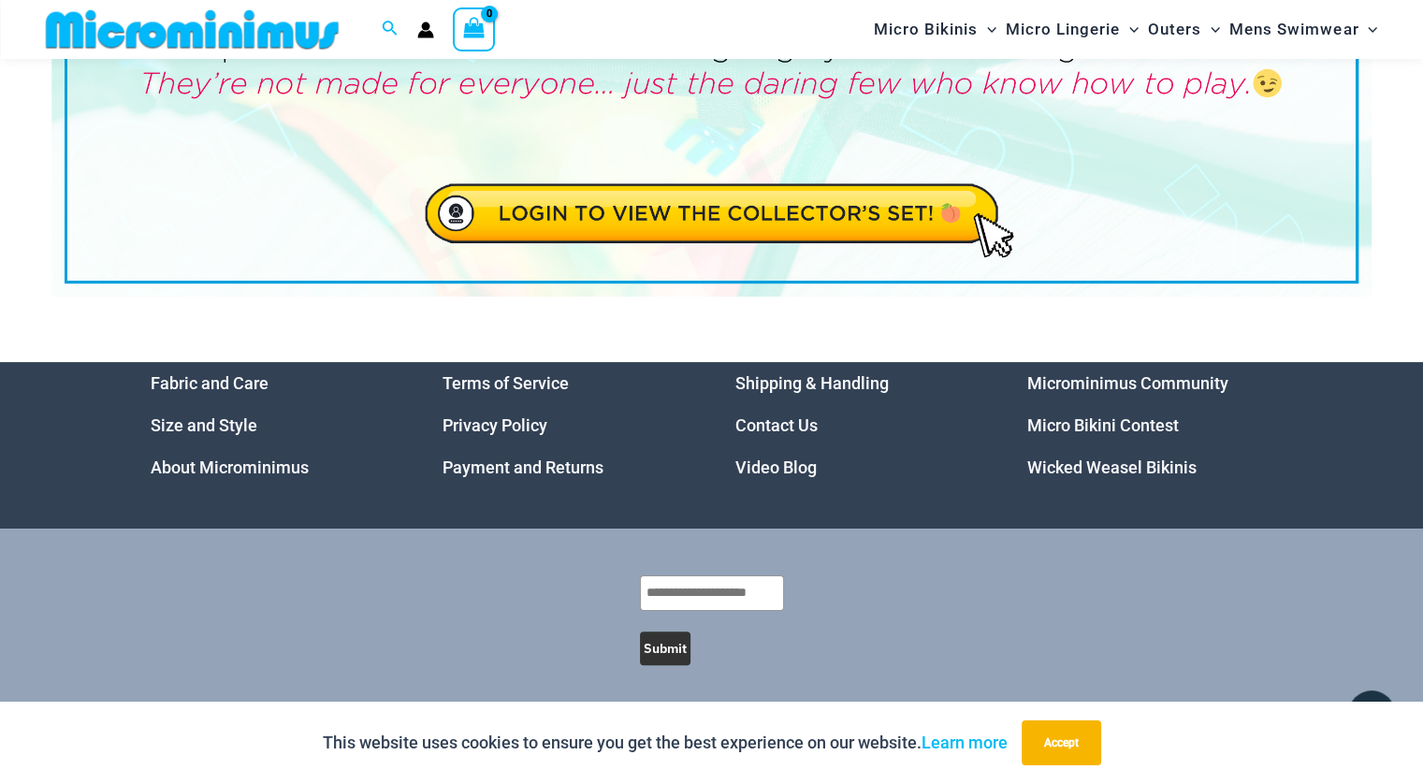
scroll to position [272, 0]
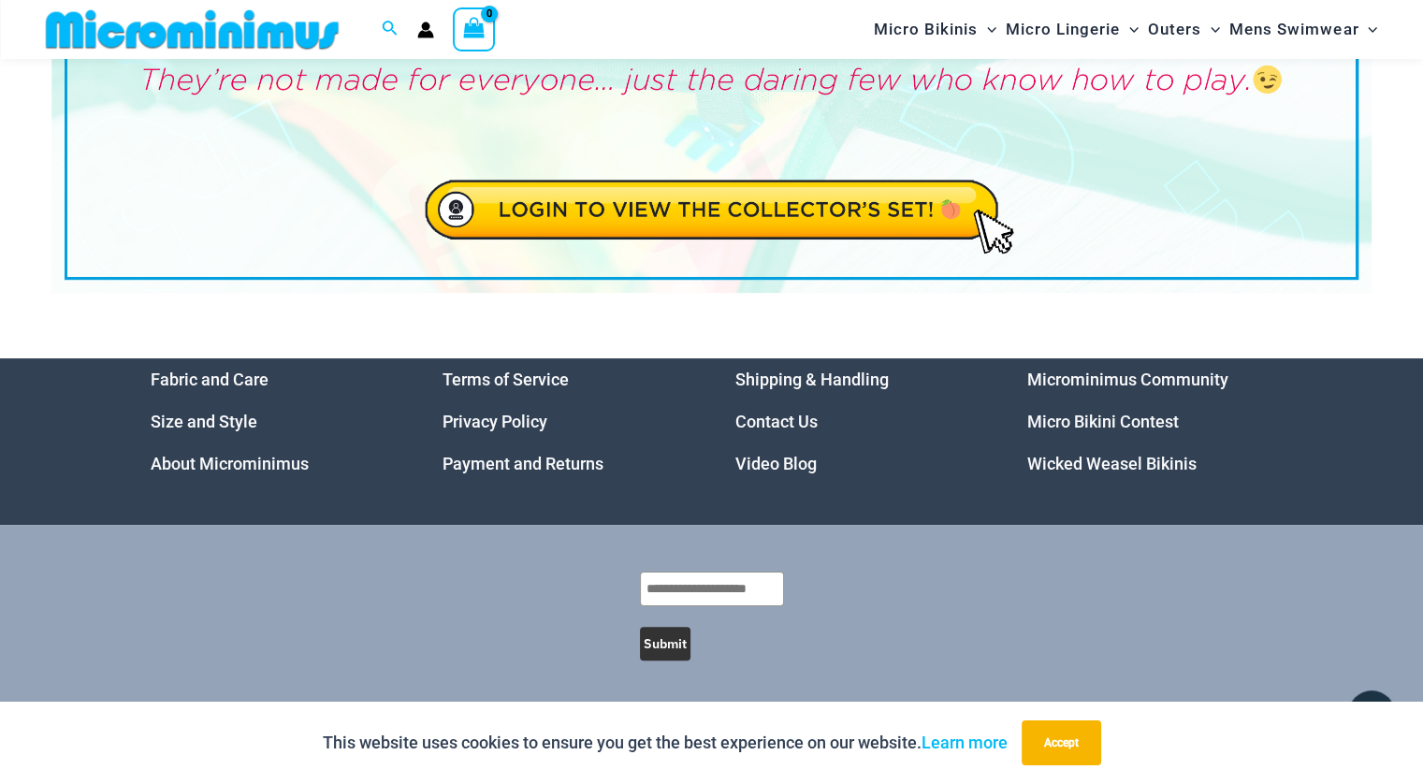
click at [661, 210] on img at bounding box center [711, 69] width 1320 height 449
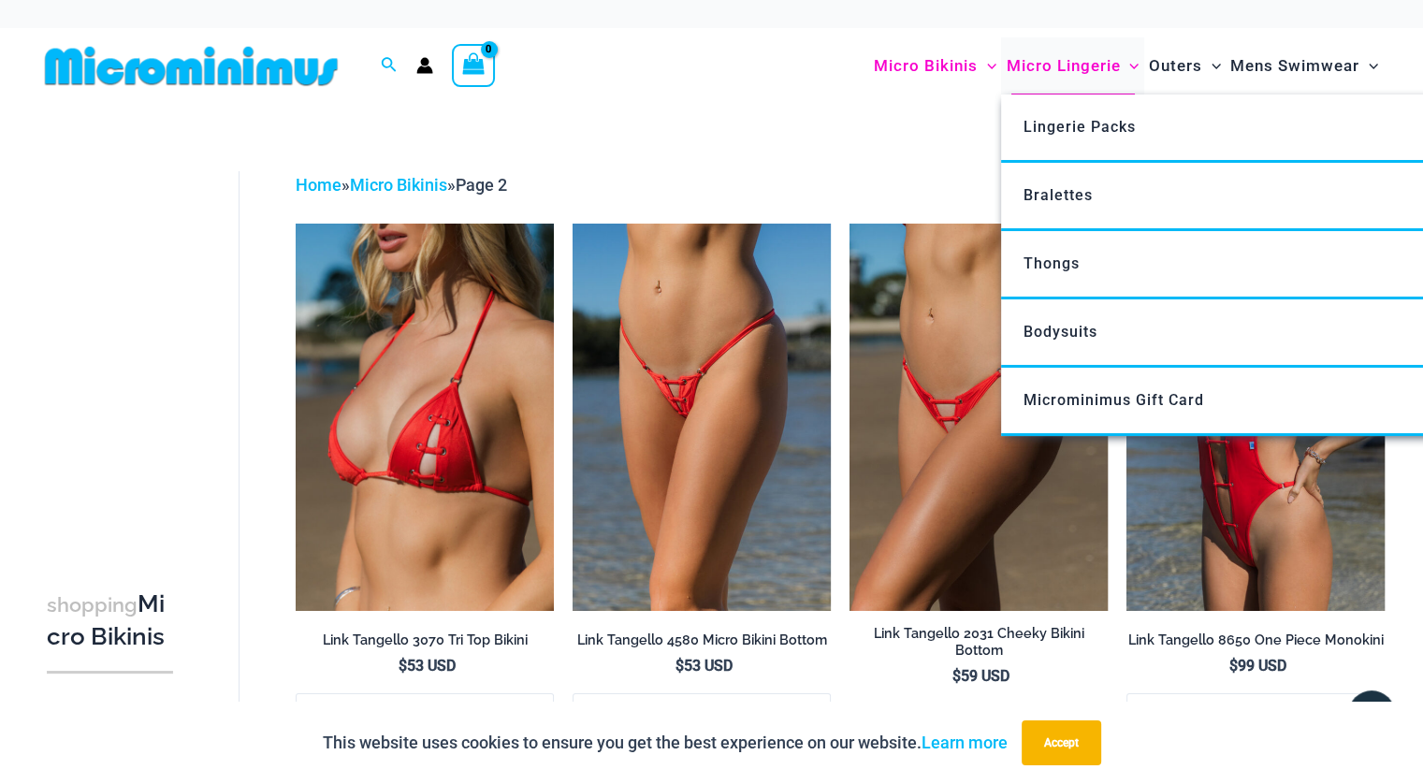
click at [1078, 68] on span "Micro Lingerie" at bounding box center [1063, 66] width 114 height 48
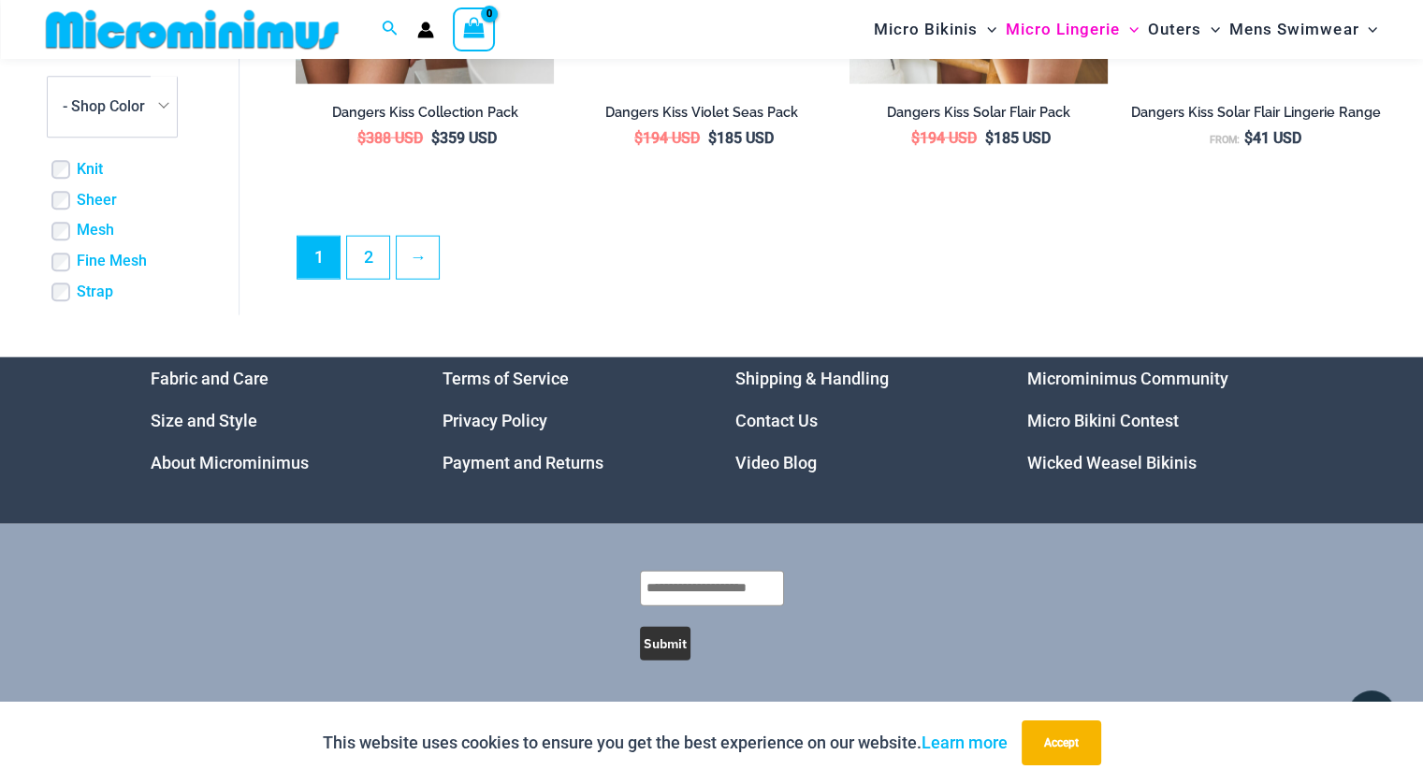
scroll to position [4663, 0]
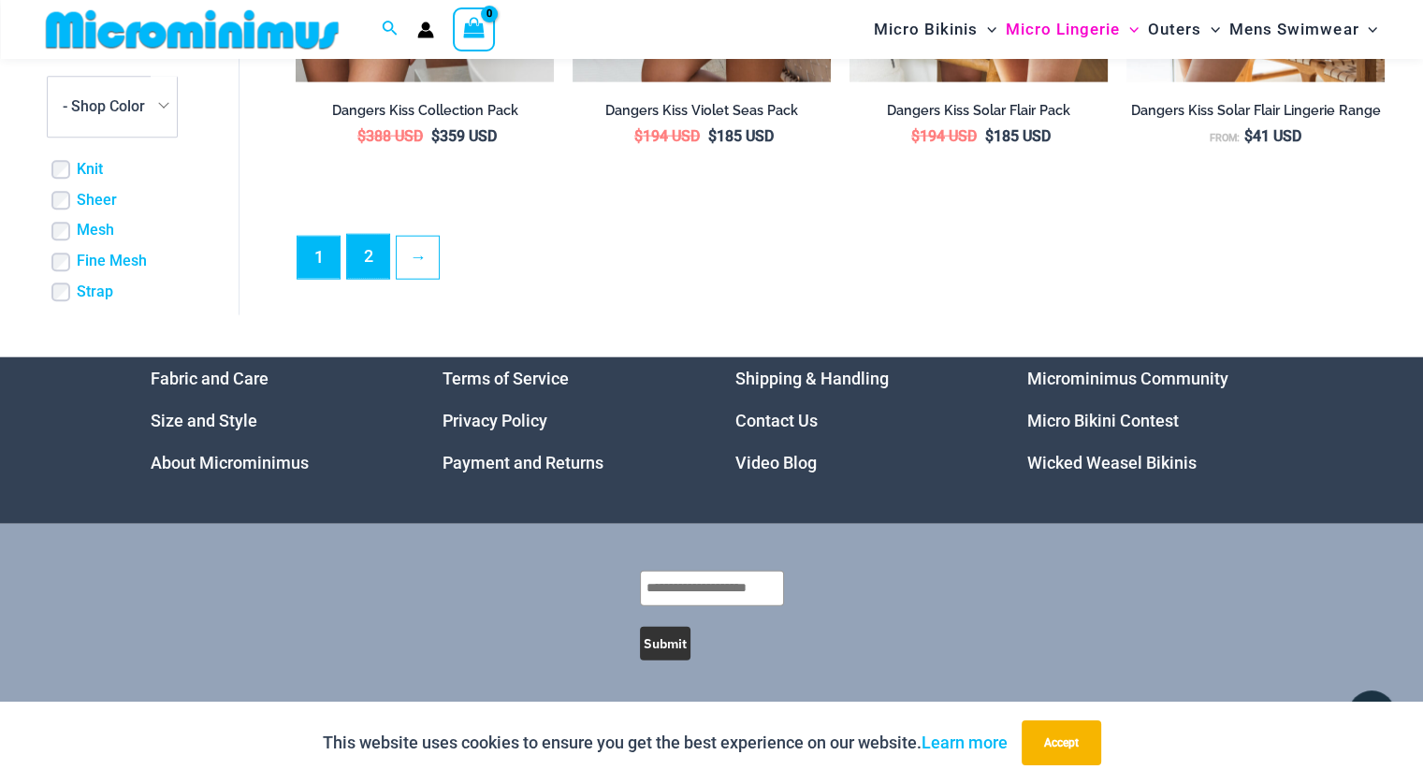
click at [373, 263] on link "2" at bounding box center [368, 257] width 42 height 44
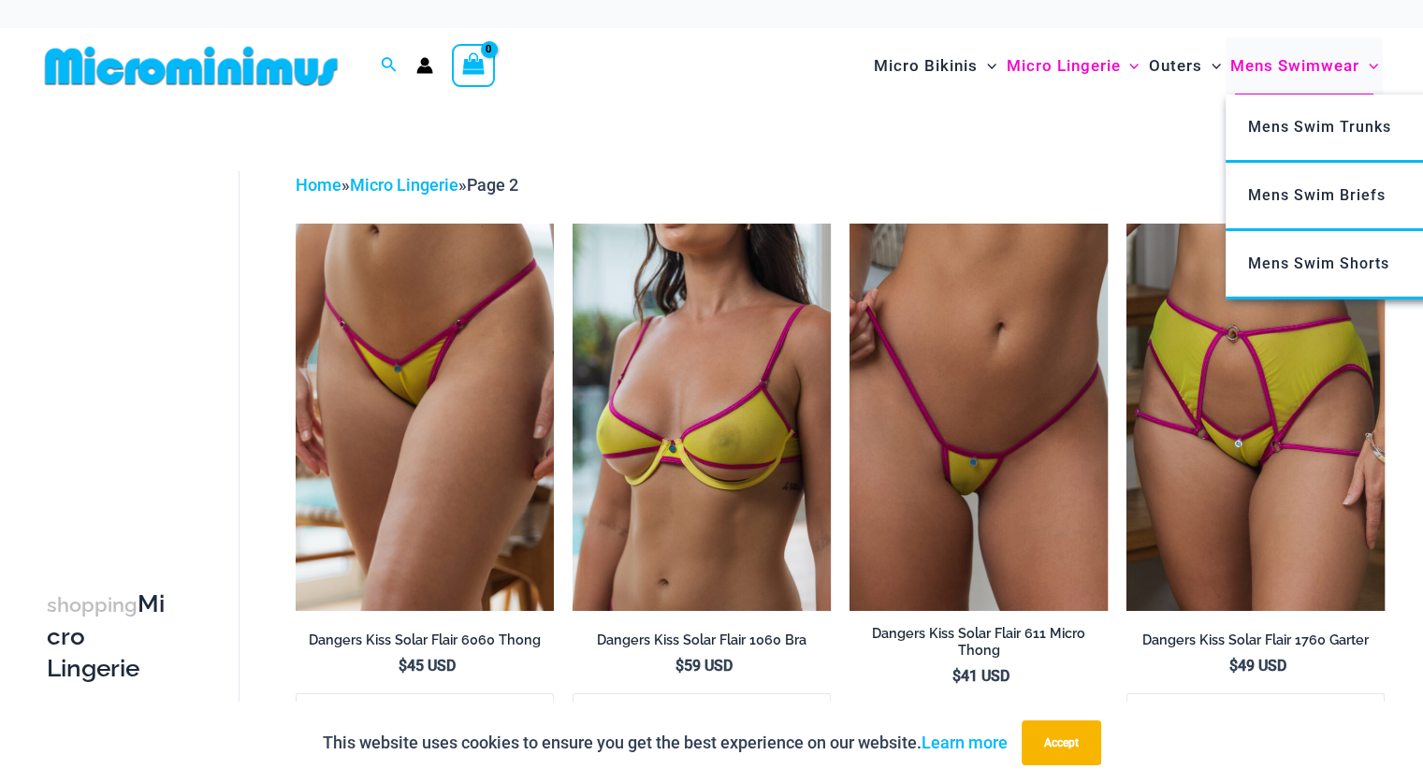
click at [1293, 67] on span "Mens Swimwear" at bounding box center [1294, 66] width 129 height 48
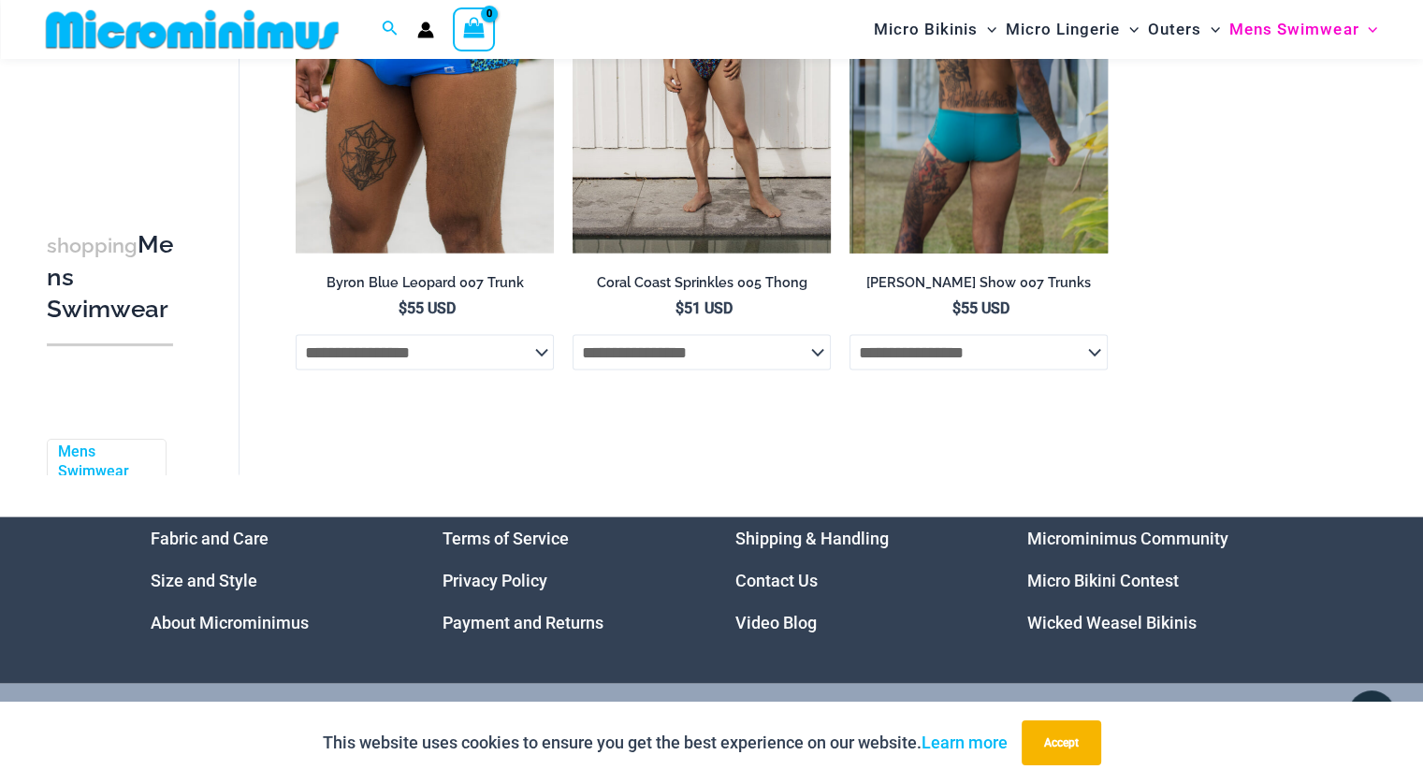
scroll to position [4087, 0]
